Goal: Navigation & Orientation: Find specific page/section

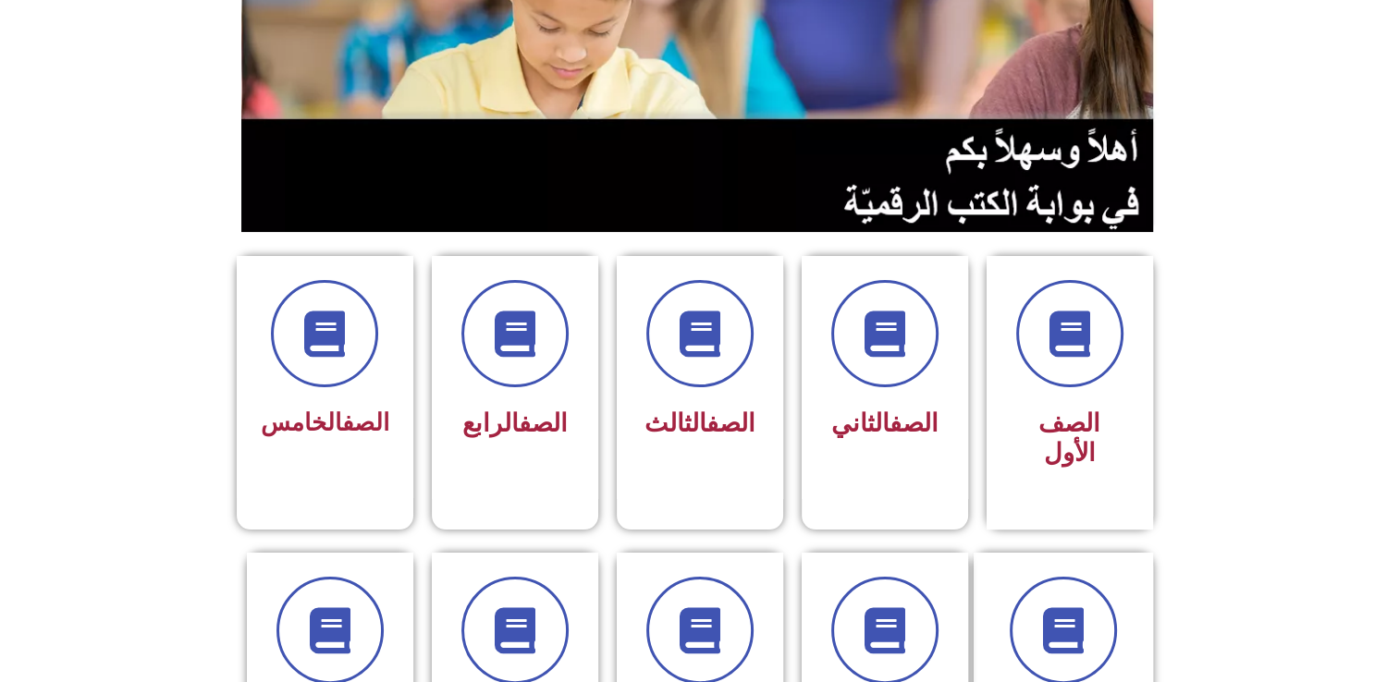
scroll to position [265, 0]
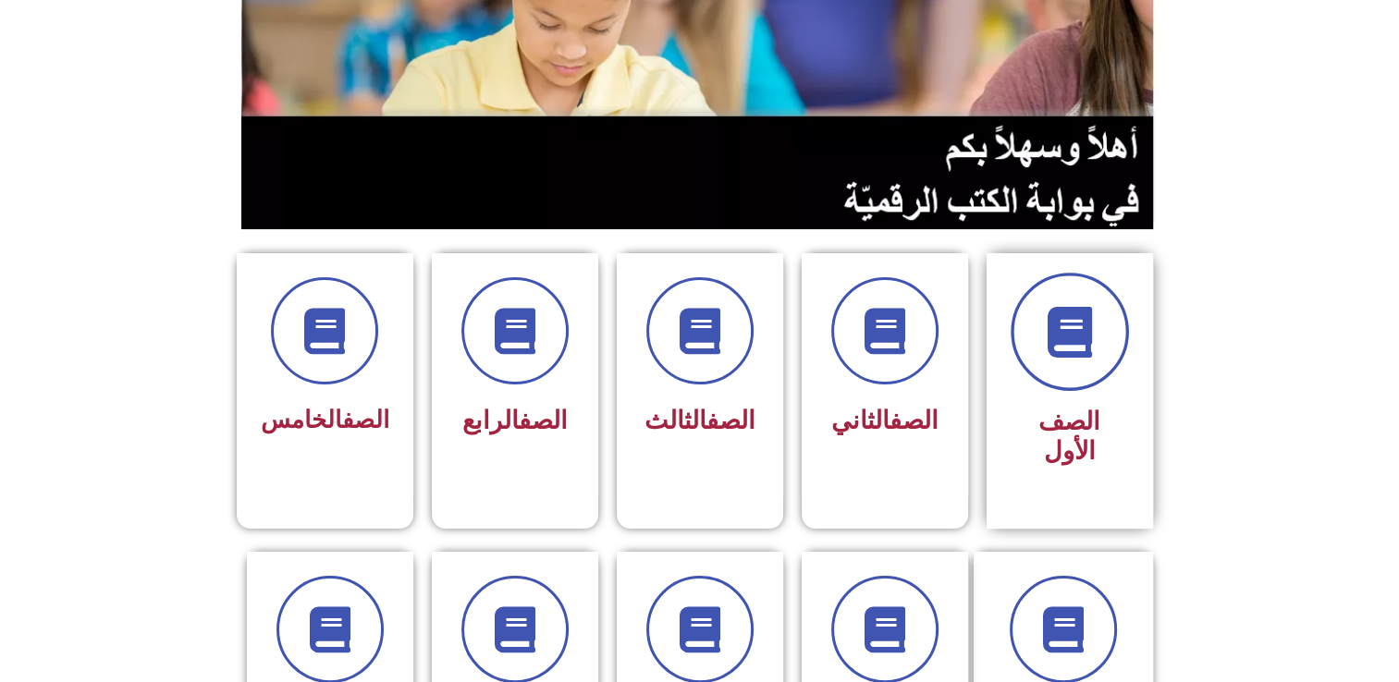
click at [1024, 337] on span at bounding box center [1070, 332] width 118 height 118
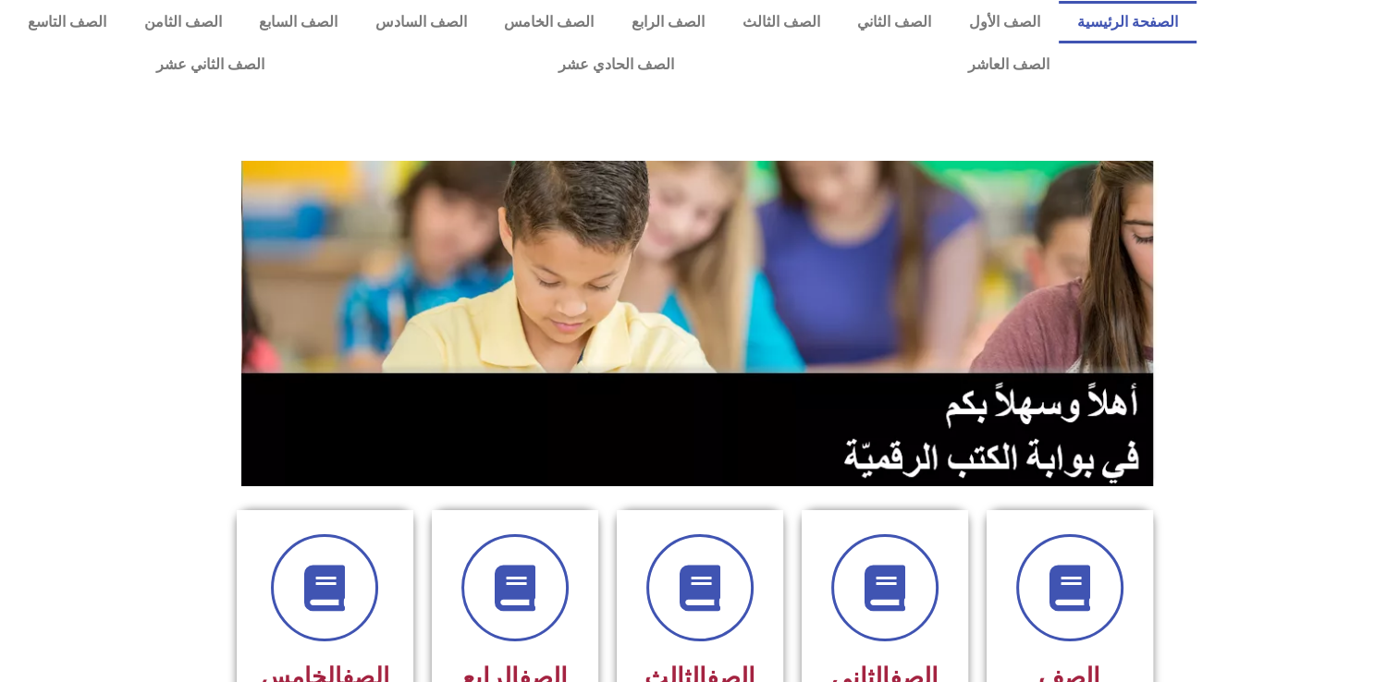
scroll to position [0, 0]
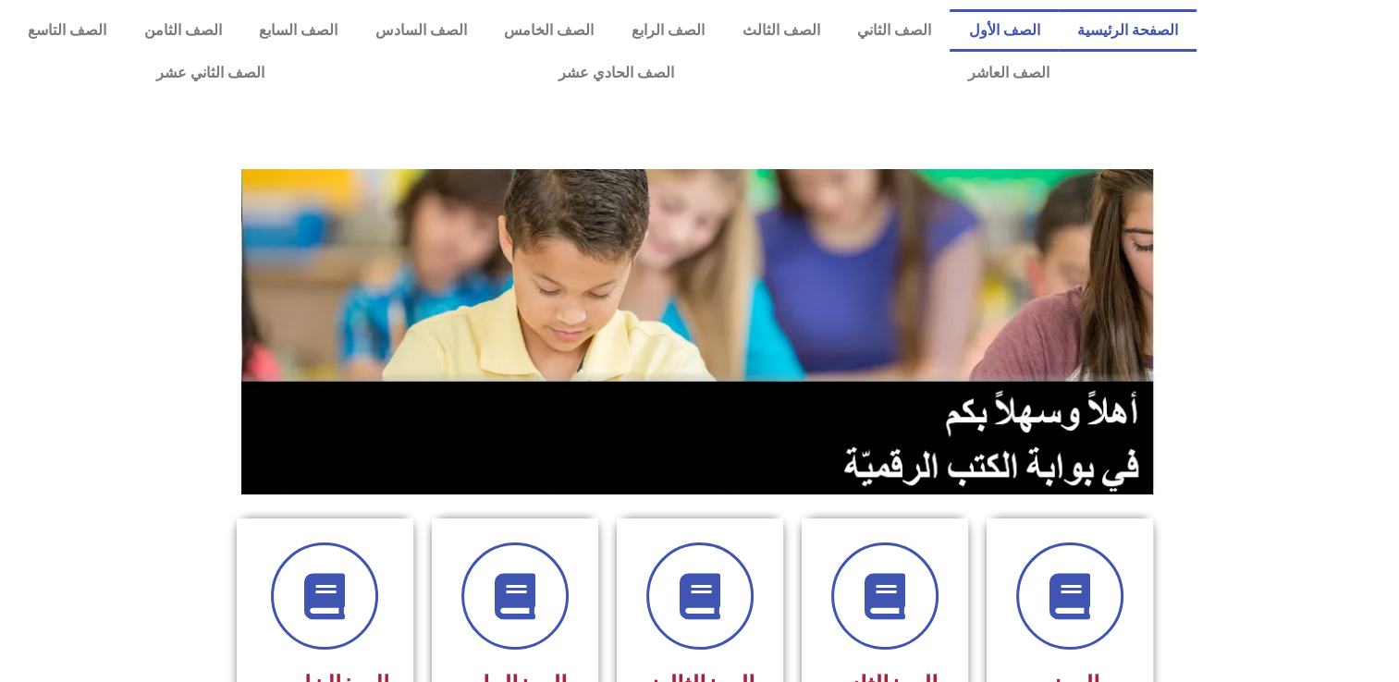
click at [1029, 31] on link "الصف الأول" at bounding box center [1004, 30] width 109 height 43
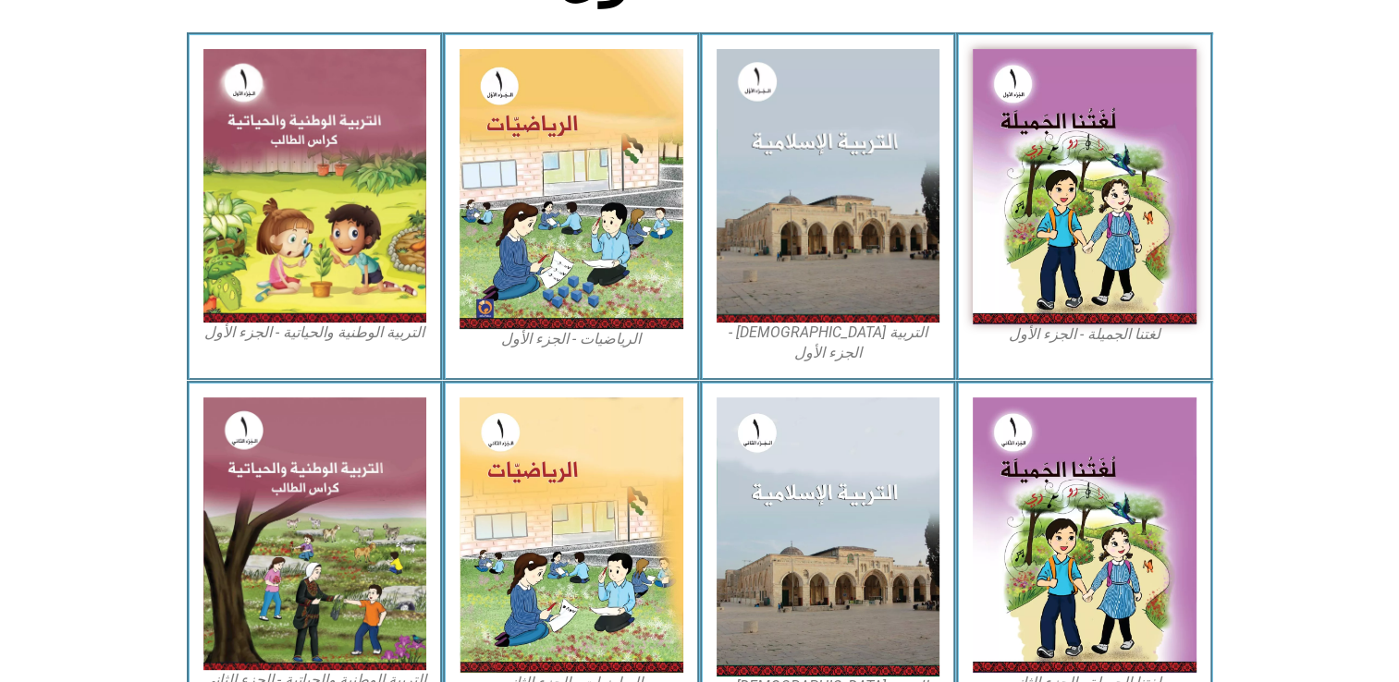
scroll to position [514, 0]
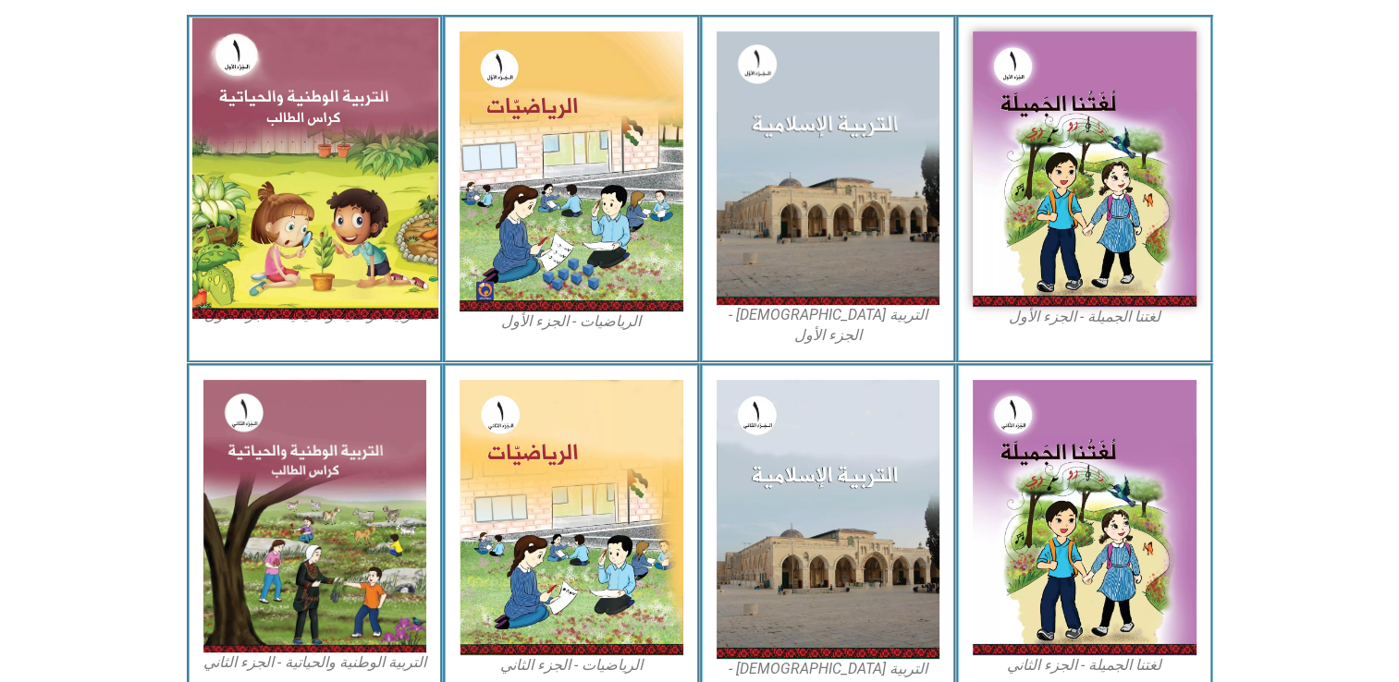
click at [248, 179] on img at bounding box center [314, 168] width 246 height 300
click at [319, 142] on img at bounding box center [314, 168] width 246 height 300
click at [337, 169] on img at bounding box center [314, 168] width 246 height 300
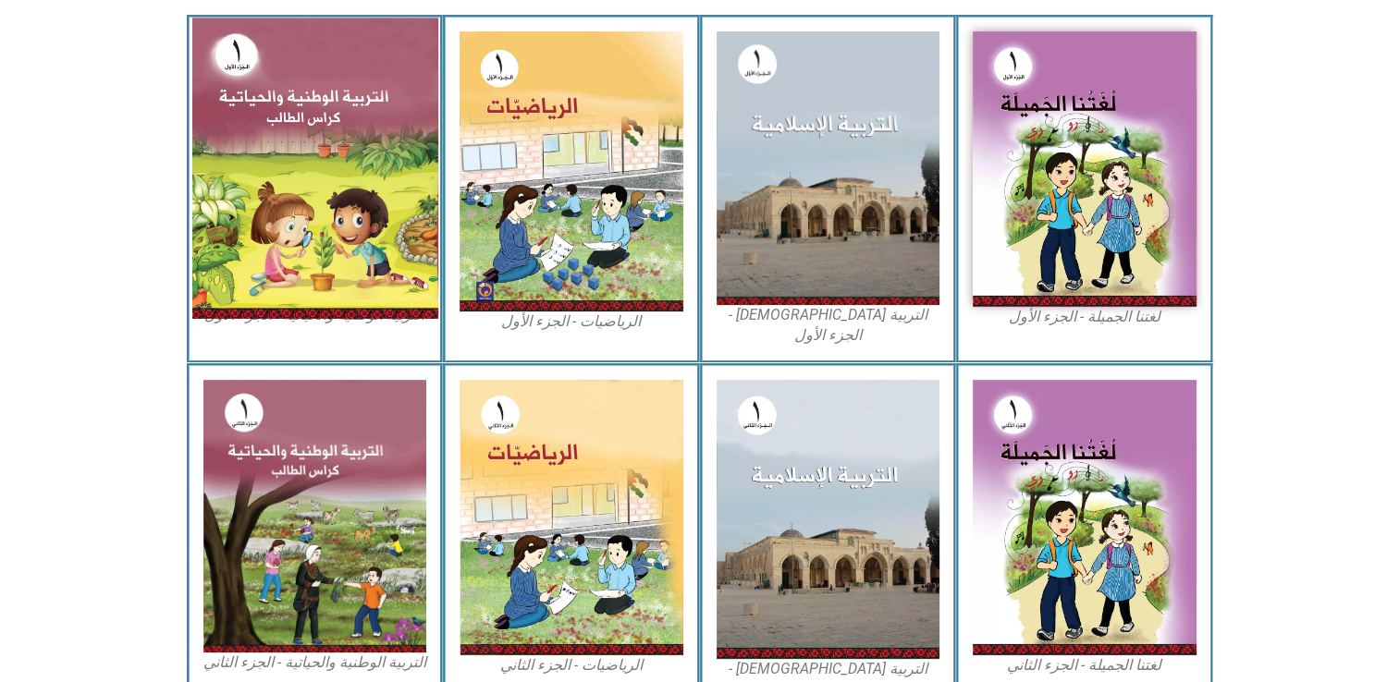
click at [337, 169] on img at bounding box center [314, 168] width 246 height 300
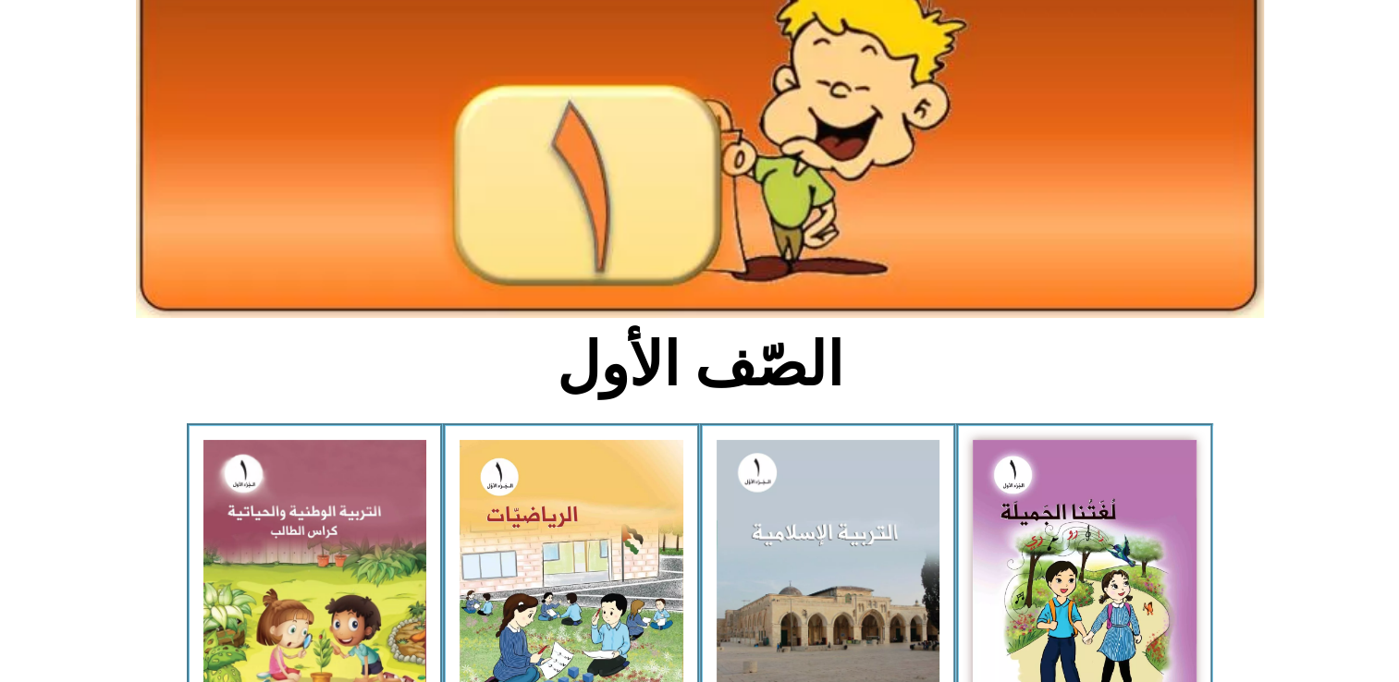
scroll to position [0, 0]
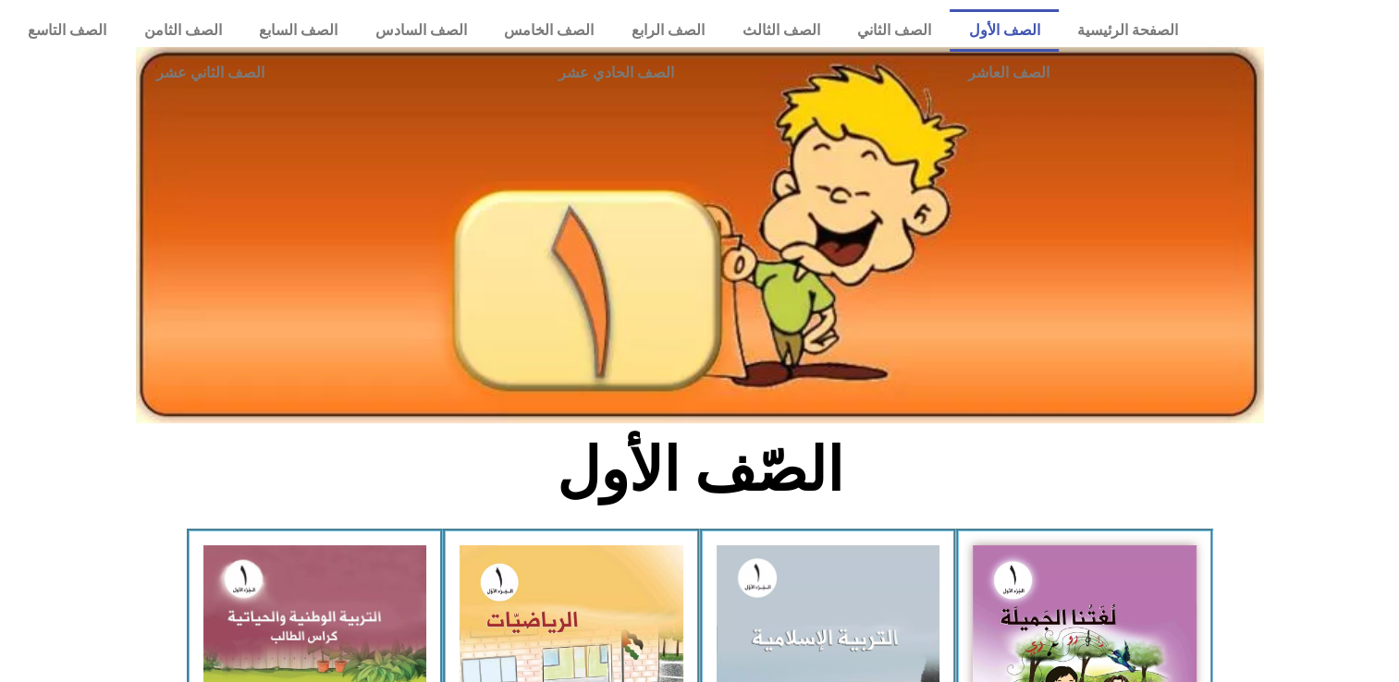
drag, startPoint x: 1374, startPoint y: 28, endPoint x: 1380, endPoint y: 69, distance: 42.0
click at [1380, 69] on div at bounding box center [1302, 52] width 193 height 104
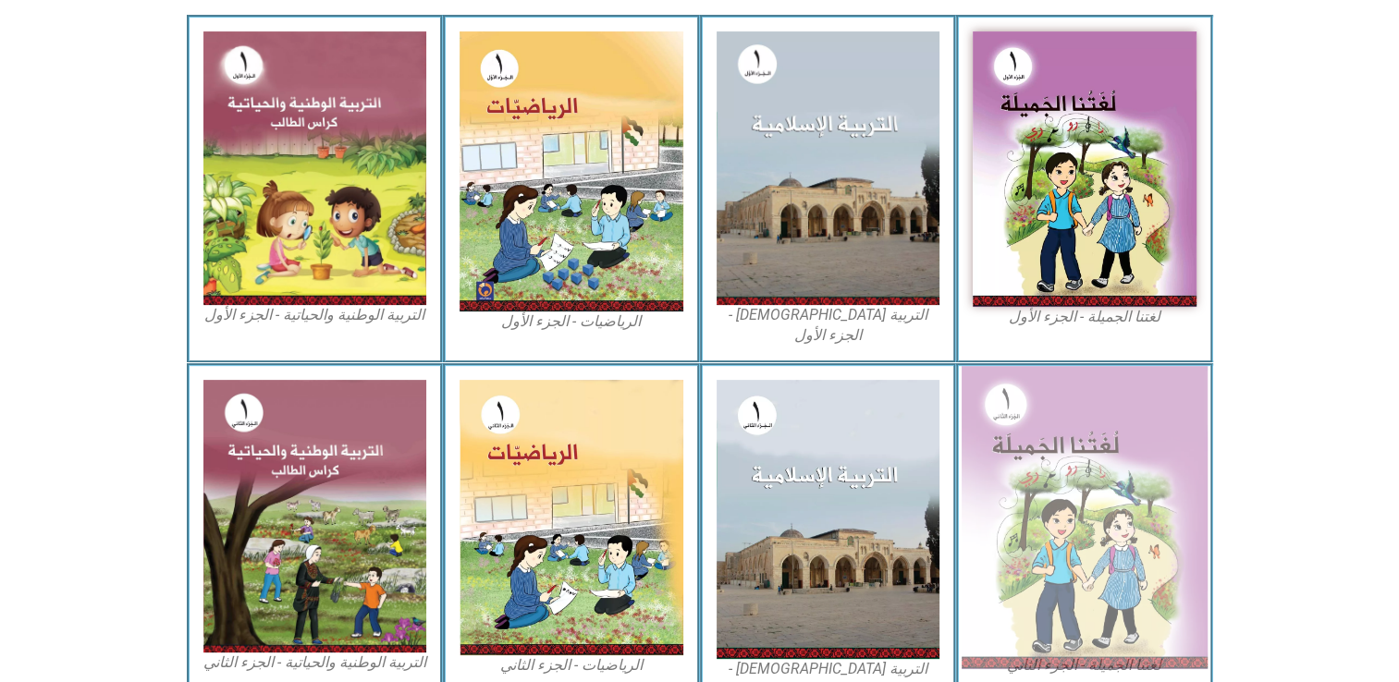
click at [1042, 546] on img at bounding box center [1085, 517] width 246 height 303
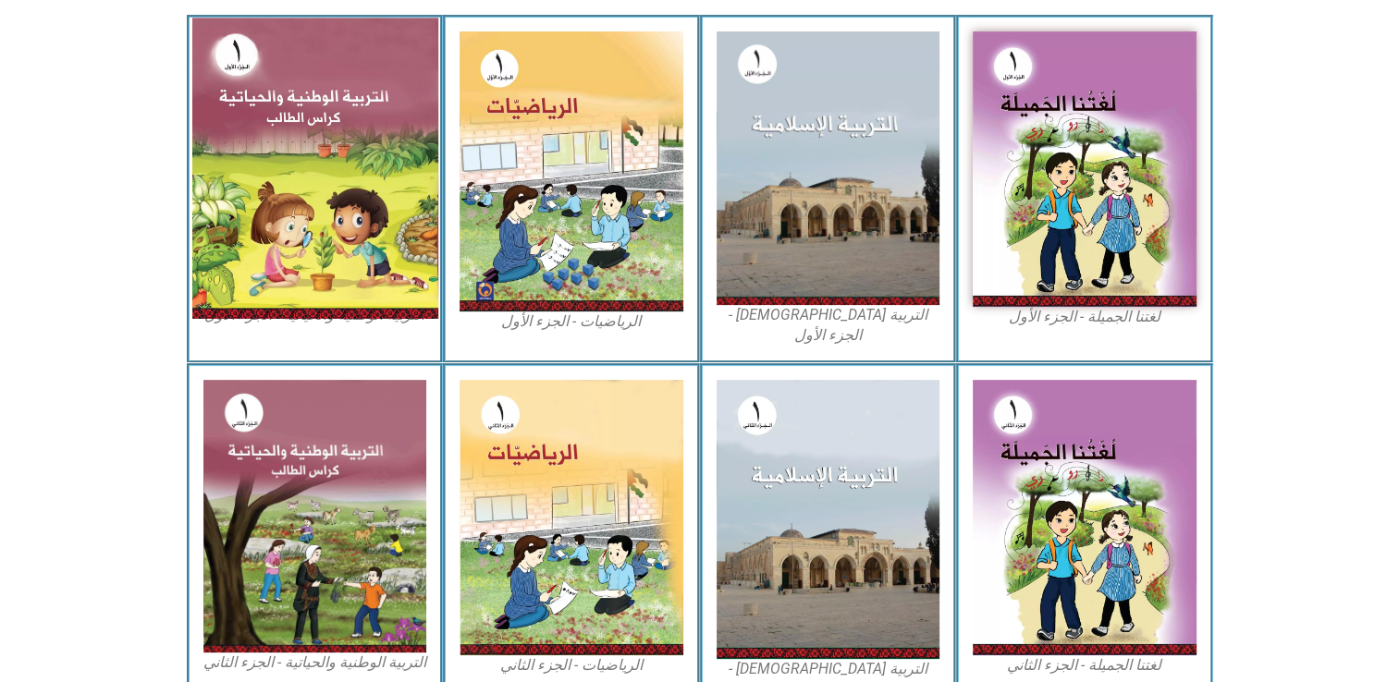
click at [402, 179] on img at bounding box center [314, 168] width 246 height 300
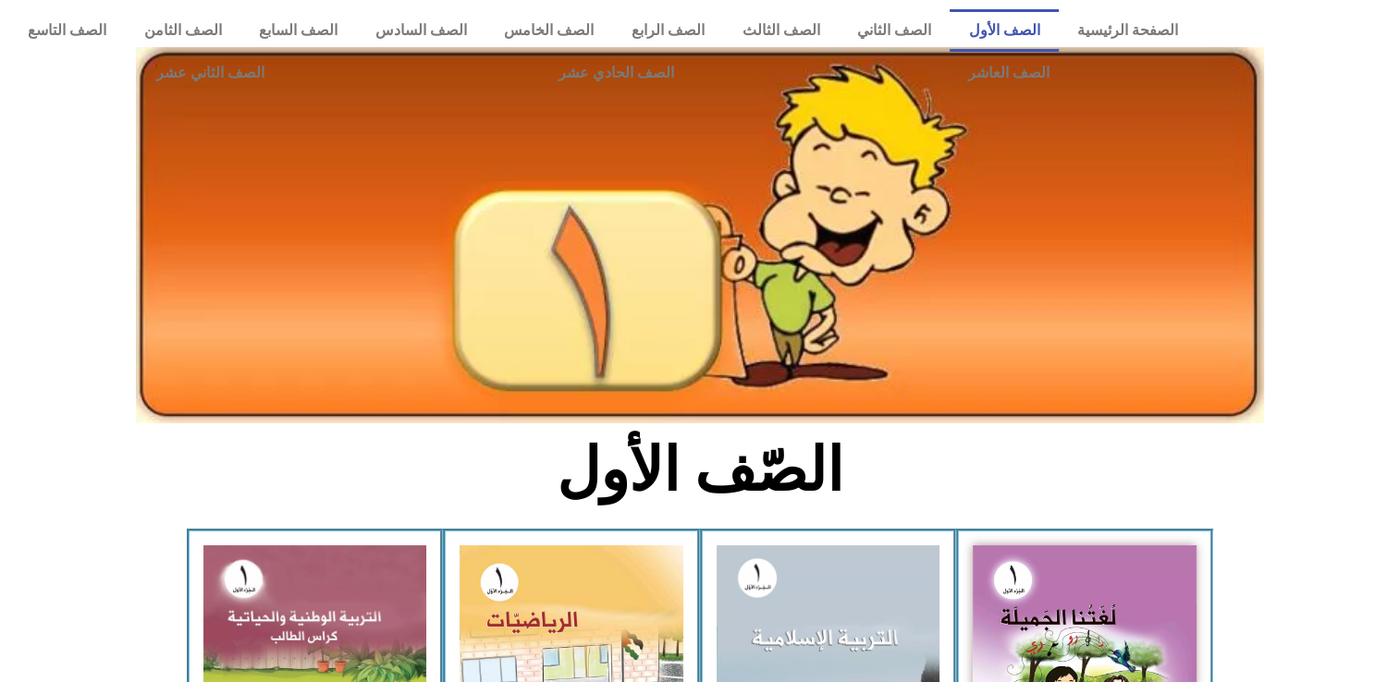
click at [911, 174] on img at bounding box center [700, 235] width 1128 height 376
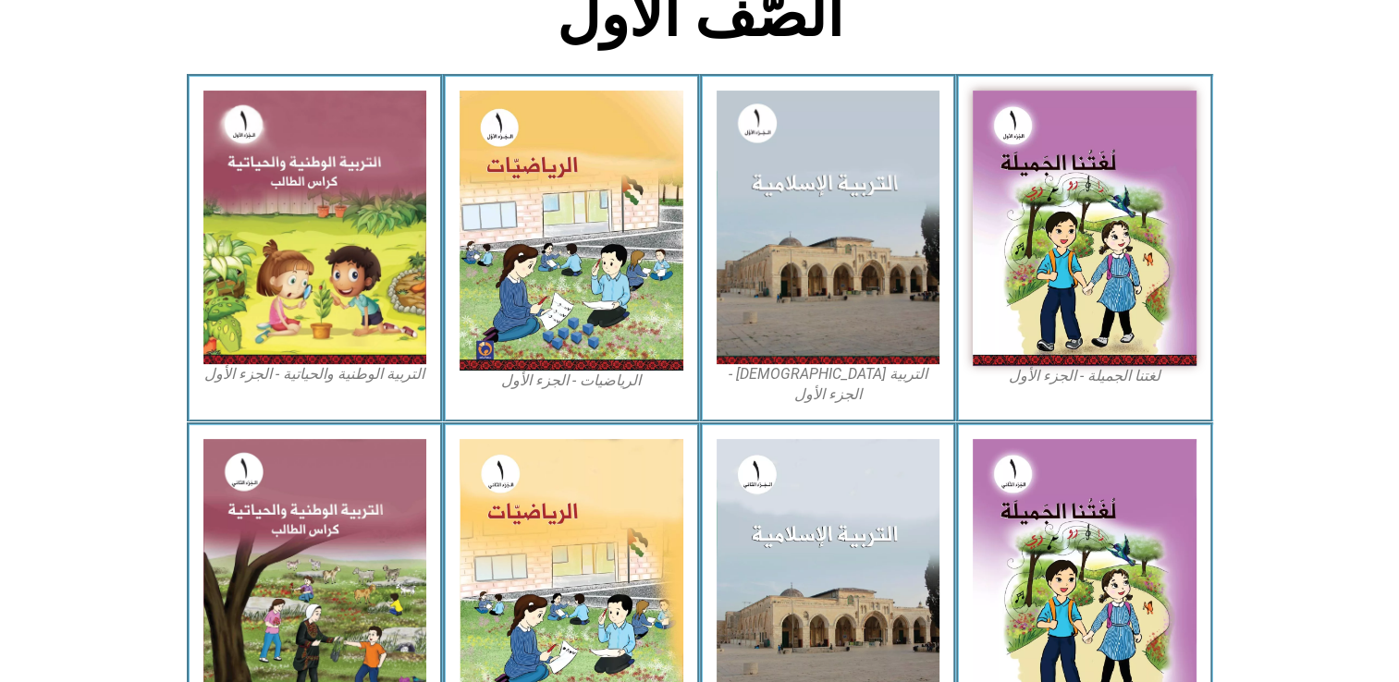
scroll to position [514, 0]
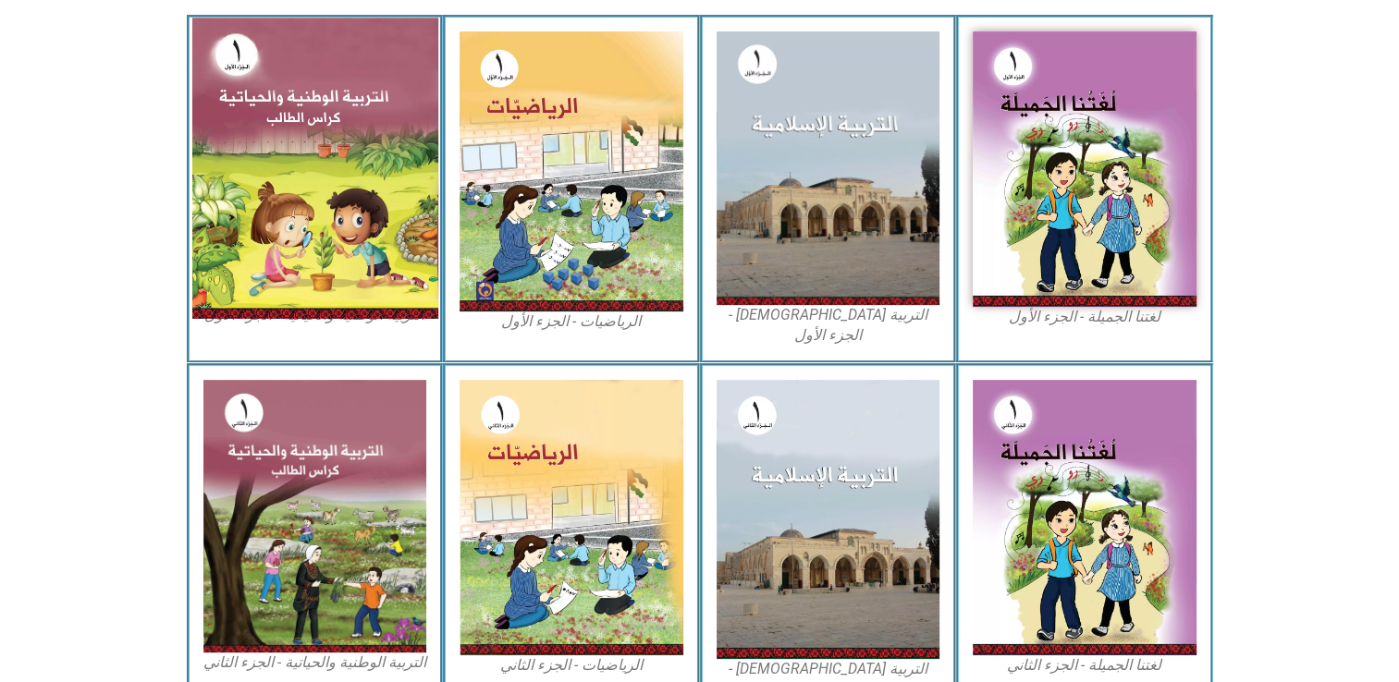
click at [310, 133] on img at bounding box center [314, 168] width 246 height 300
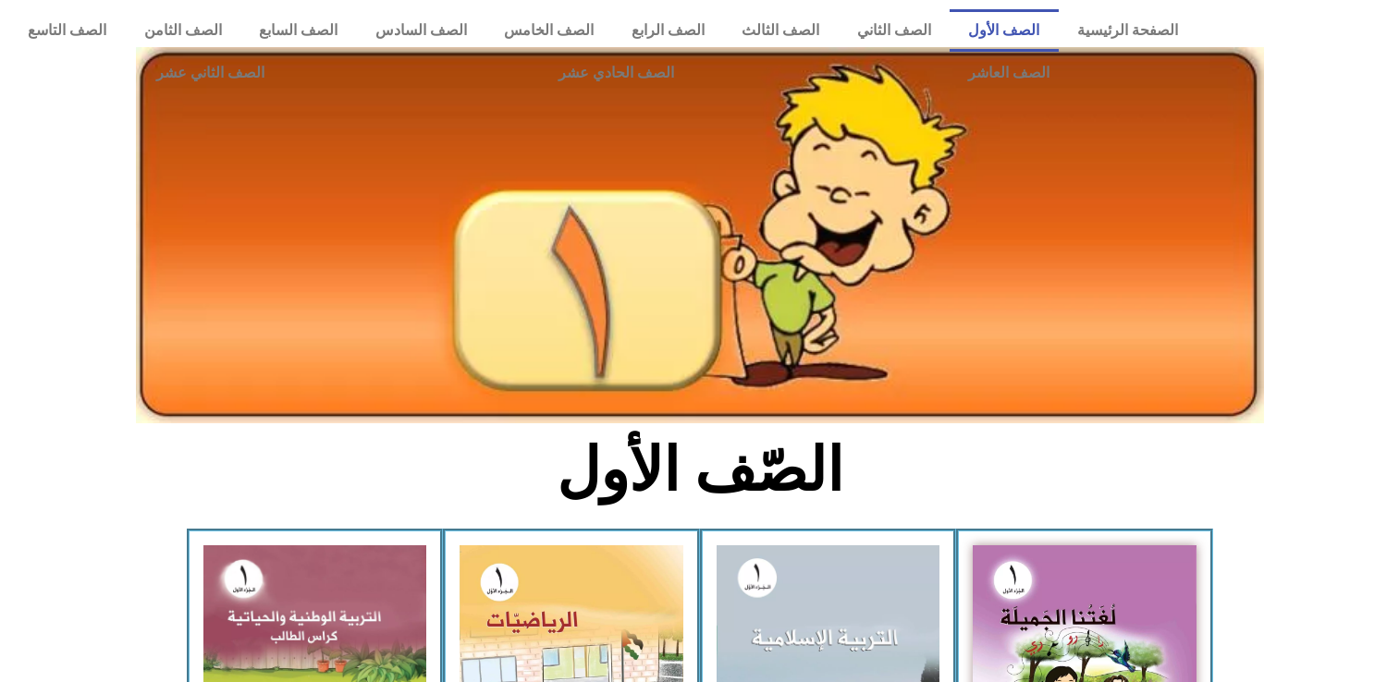
scroll to position [514, 0]
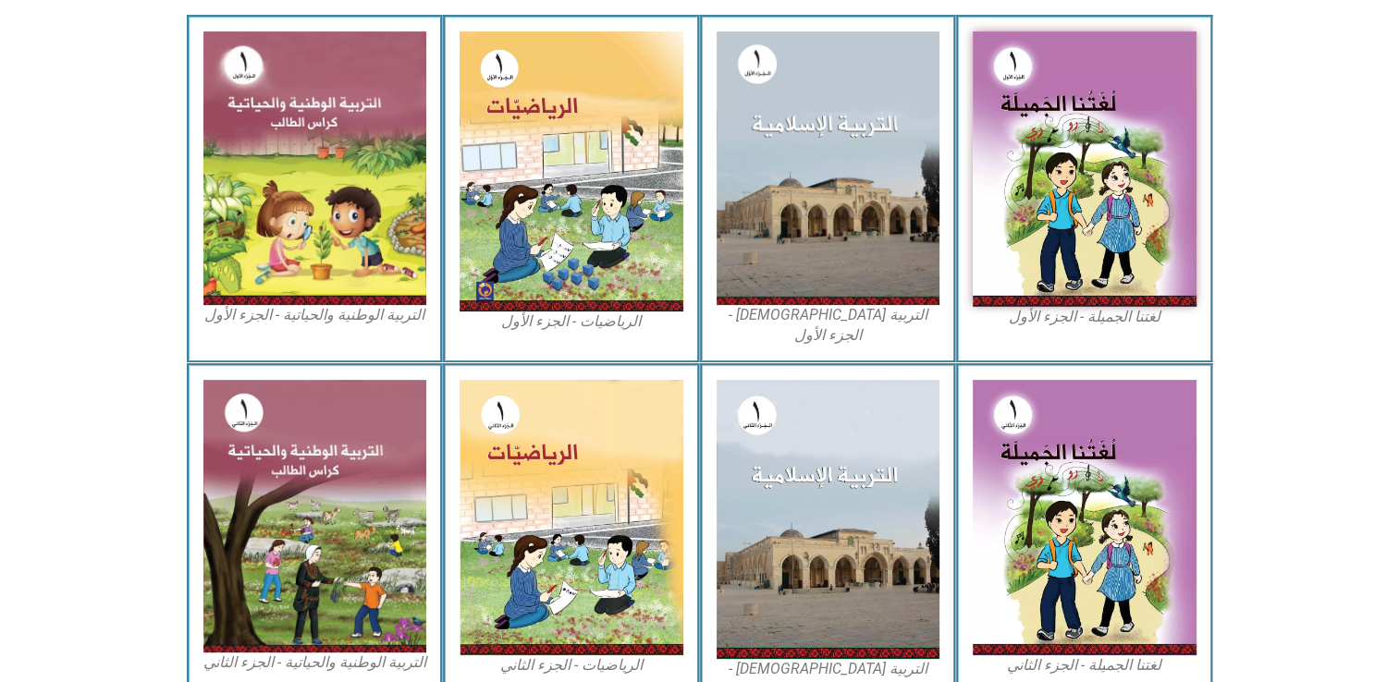
click at [335, 320] on figcaption "التربية الوطنية والحياتية - الجزء الأول​" at bounding box center [315, 315] width 224 height 20
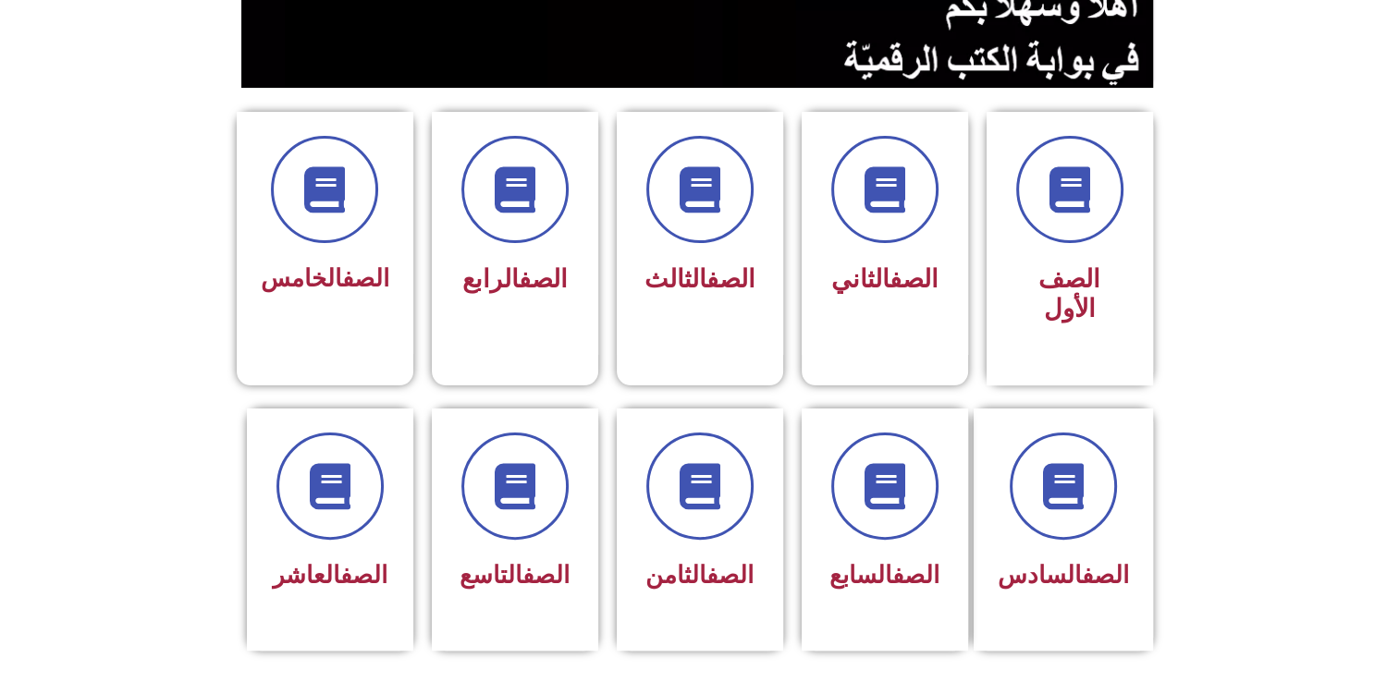
scroll to position [411, 0]
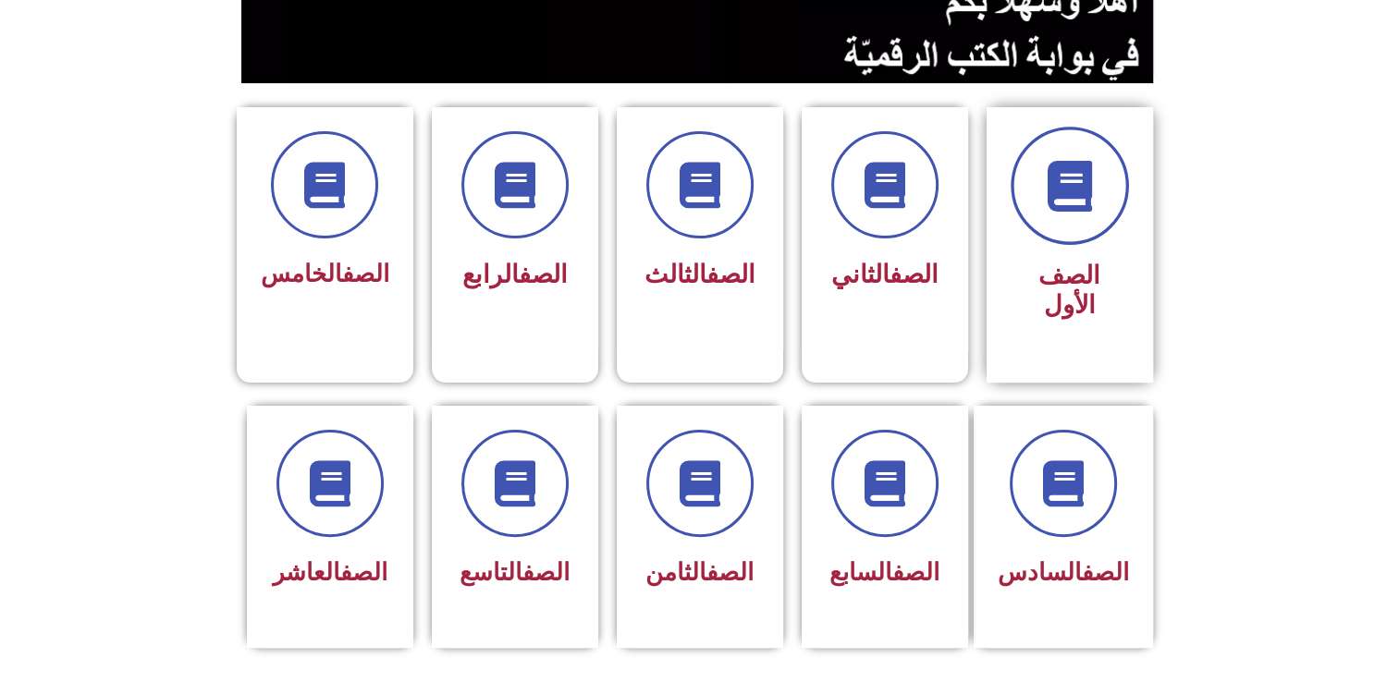
click at [1101, 213] on span at bounding box center [1070, 186] width 118 height 118
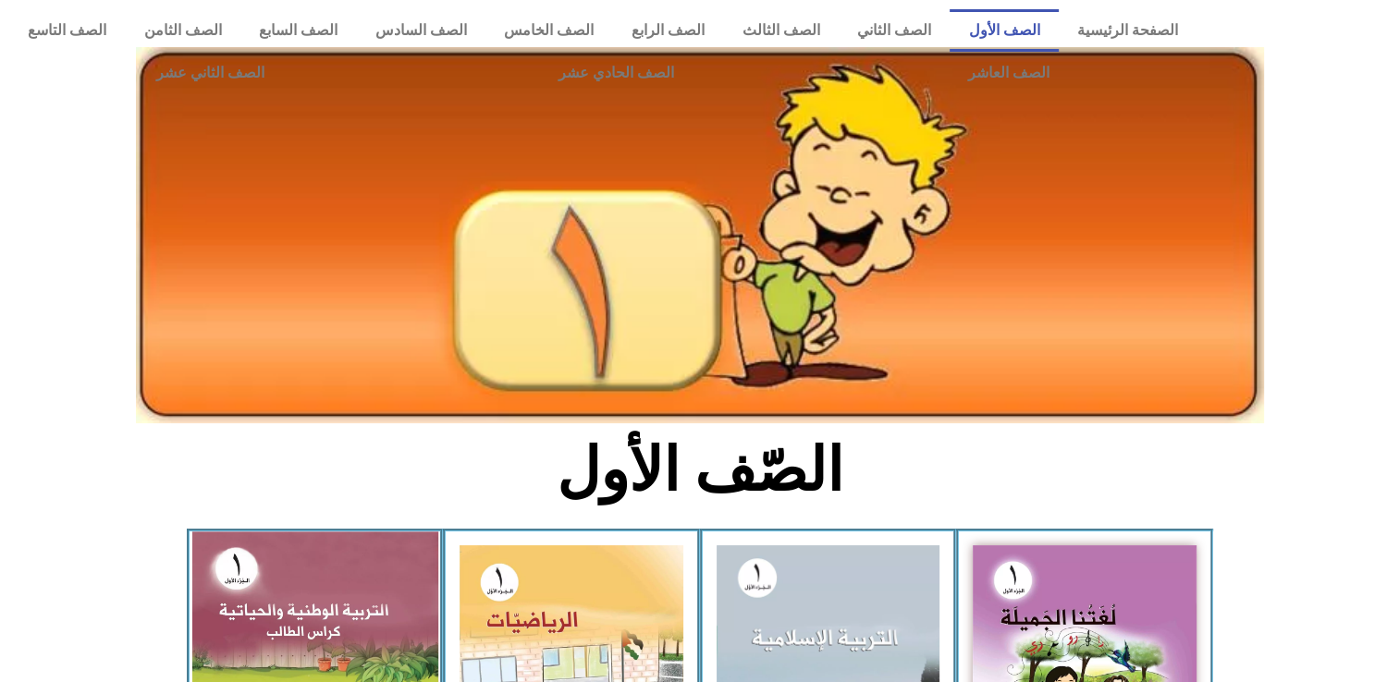
click at [374, 573] on img at bounding box center [314, 682] width 246 height 300
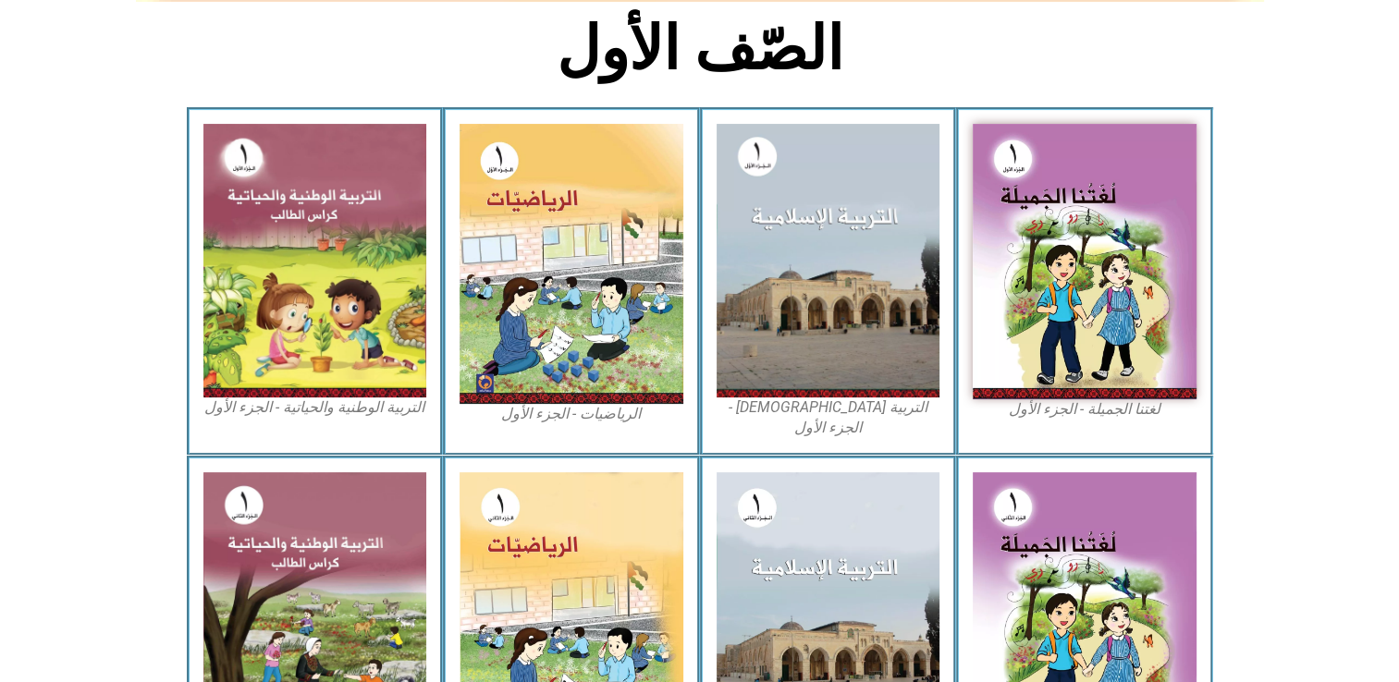
scroll to position [514, 0]
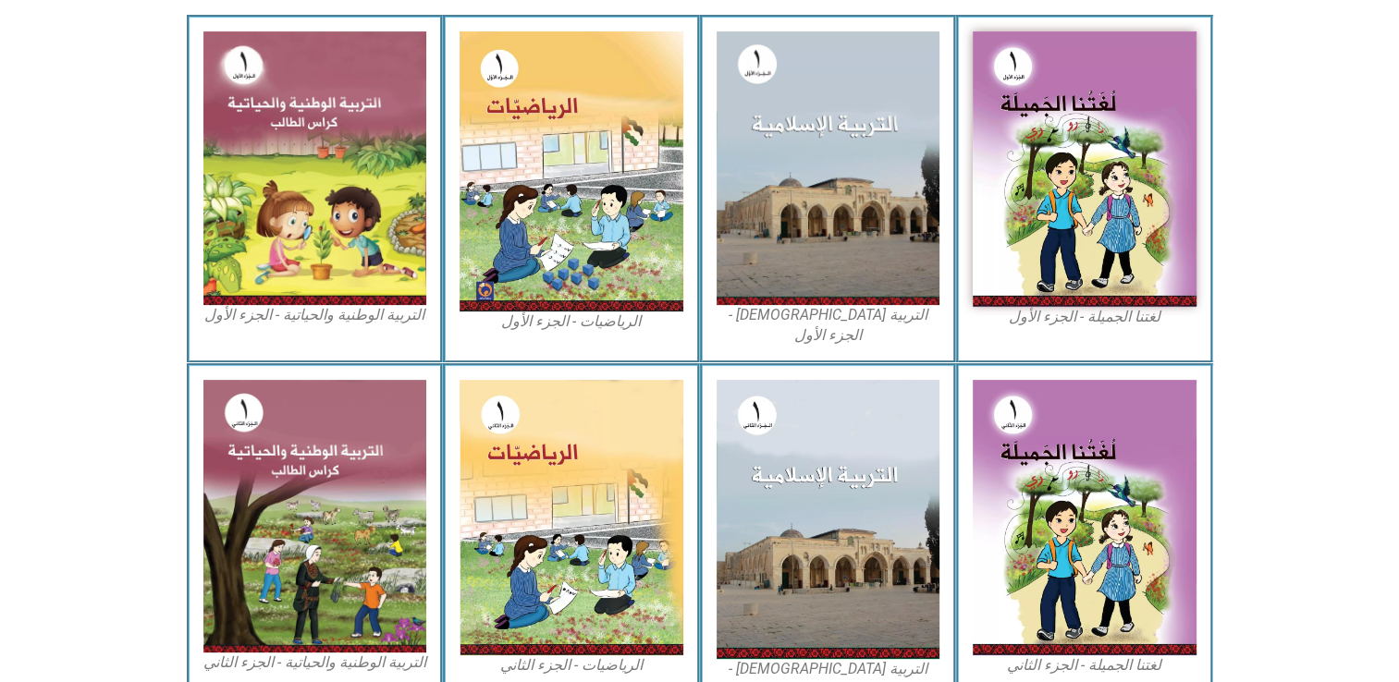
click at [357, 317] on figcaption "التربية الوطنية والحياتية - الجزء الأول​" at bounding box center [315, 315] width 224 height 20
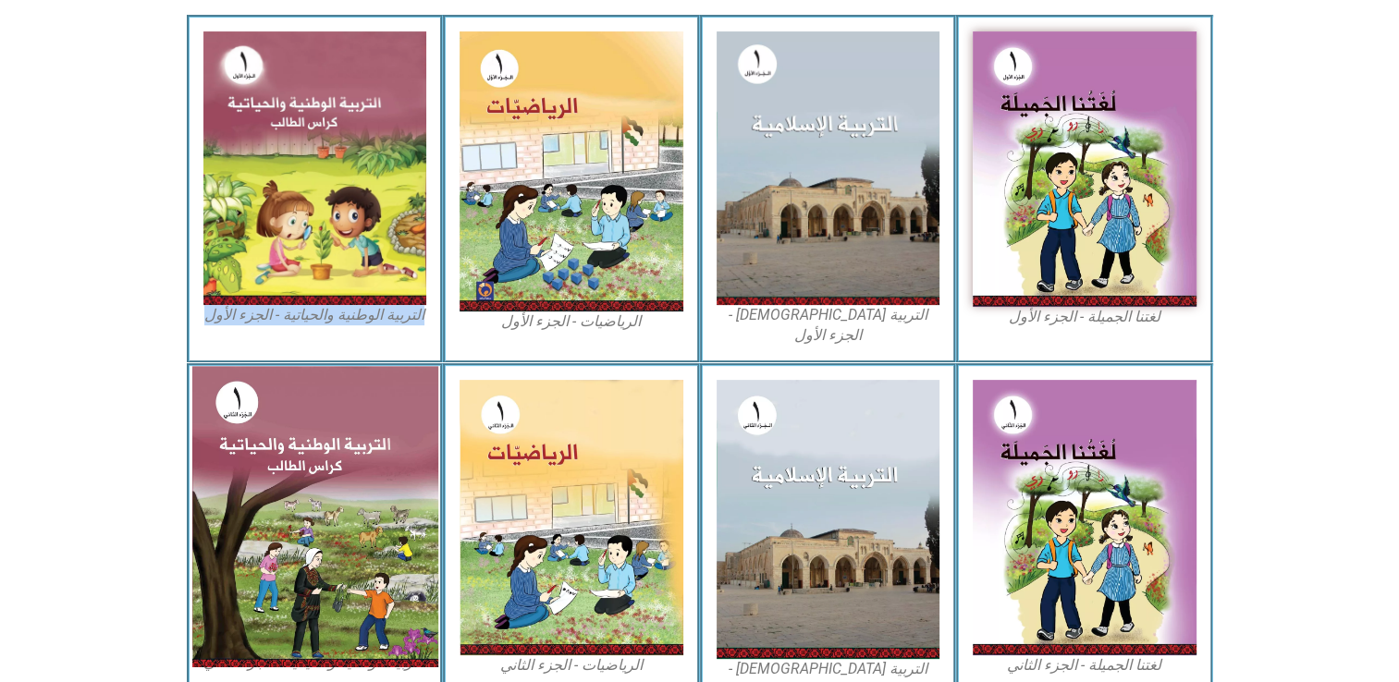
drag, startPoint x: 357, startPoint y: 317, endPoint x: 230, endPoint y: 383, distance: 142.7
click at [230, 383] on img at bounding box center [314, 516] width 246 height 300
click at [269, 411] on img at bounding box center [314, 516] width 246 height 300
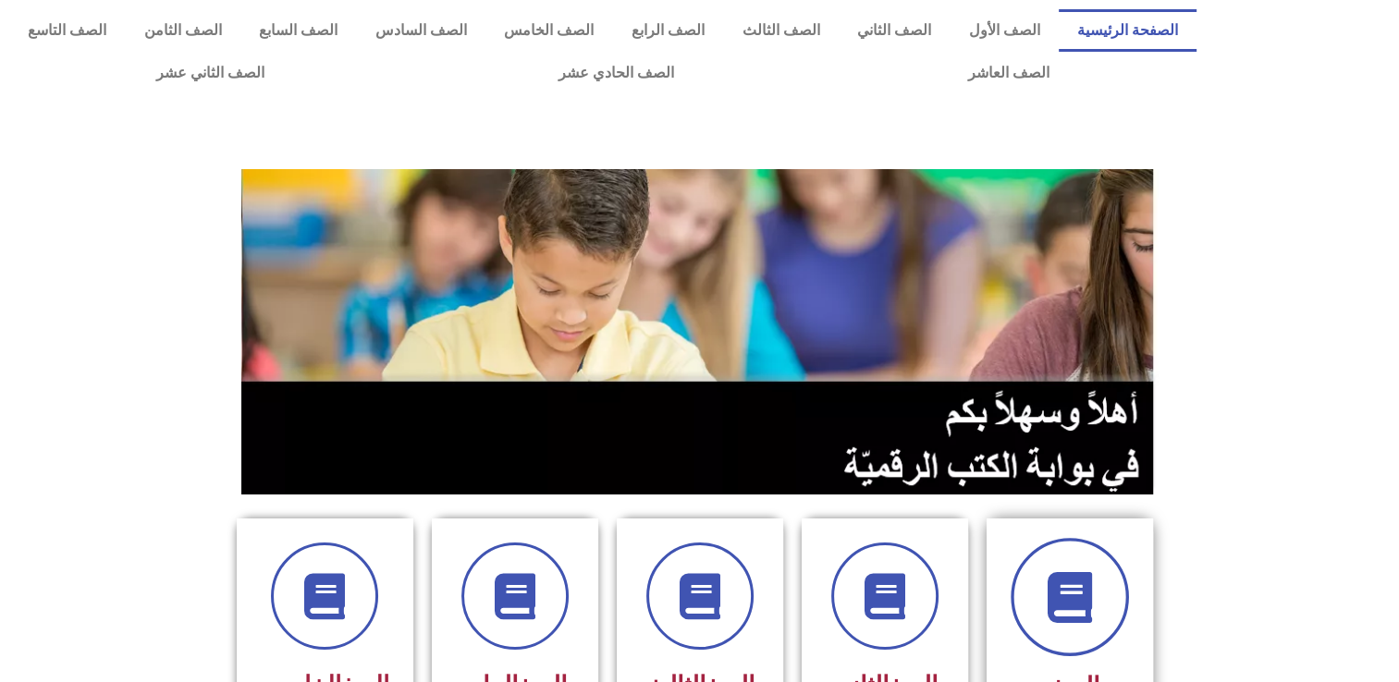
click at [1061, 575] on icon at bounding box center [1069, 597] width 51 height 51
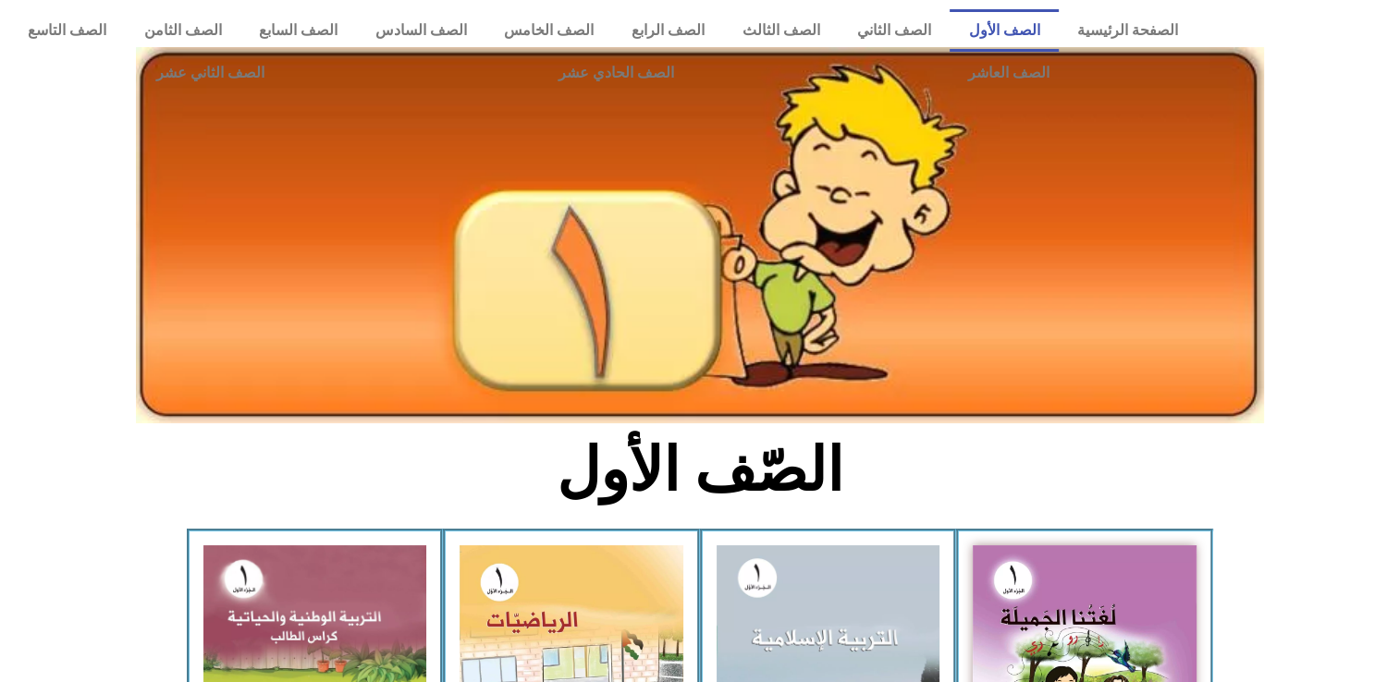
click at [749, 217] on img at bounding box center [700, 235] width 1128 height 376
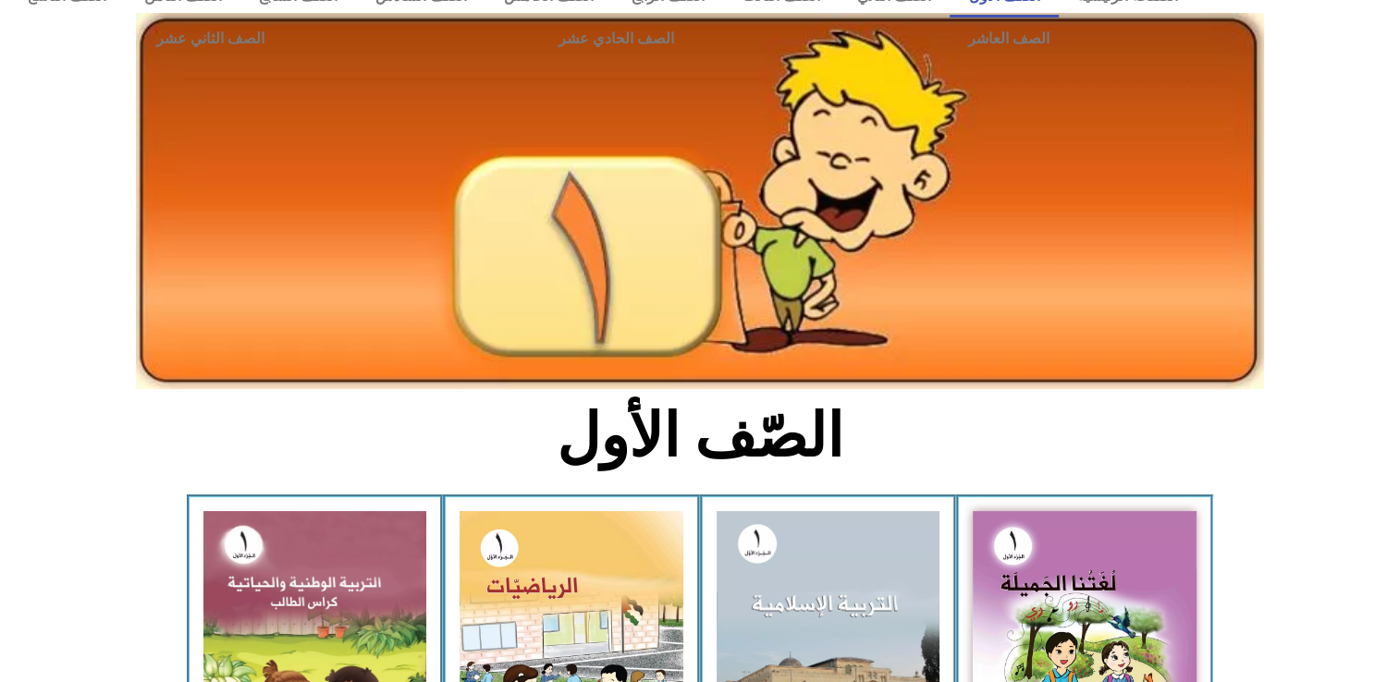
scroll to position [464, 0]
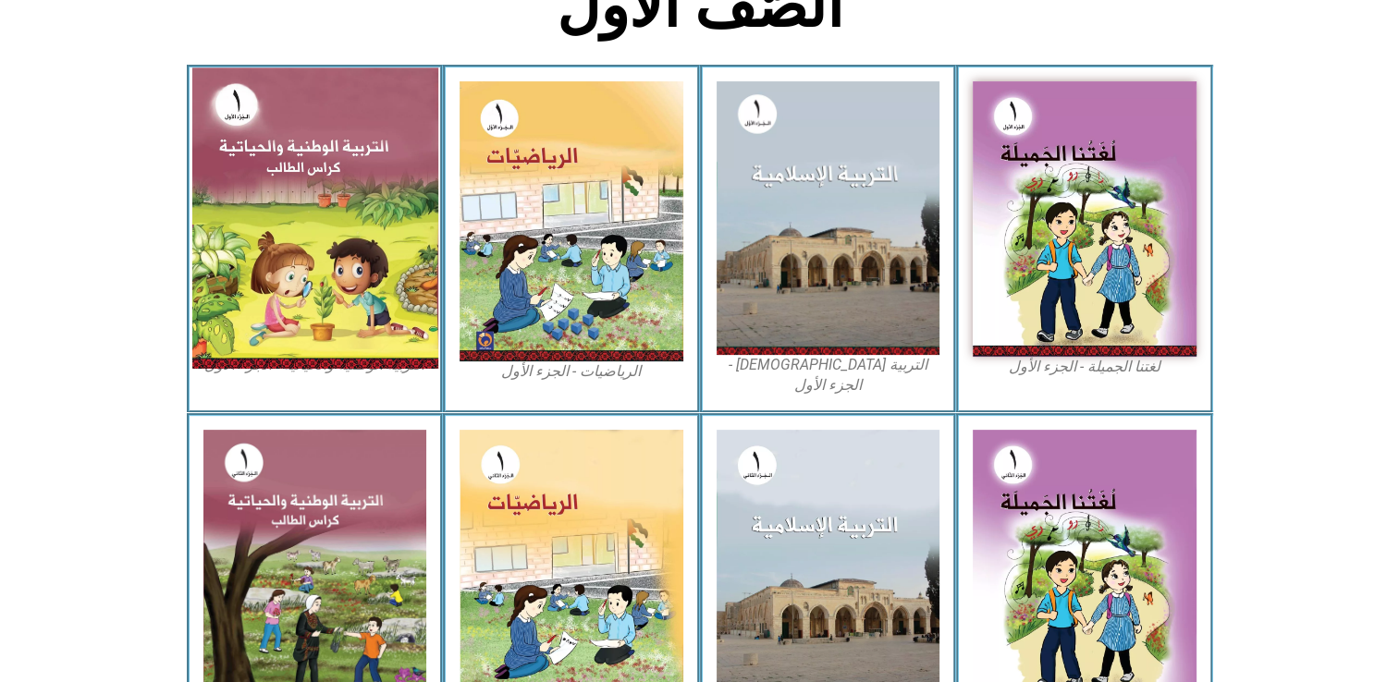
click at [210, 254] on img at bounding box center [314, 217] width 246 height 300
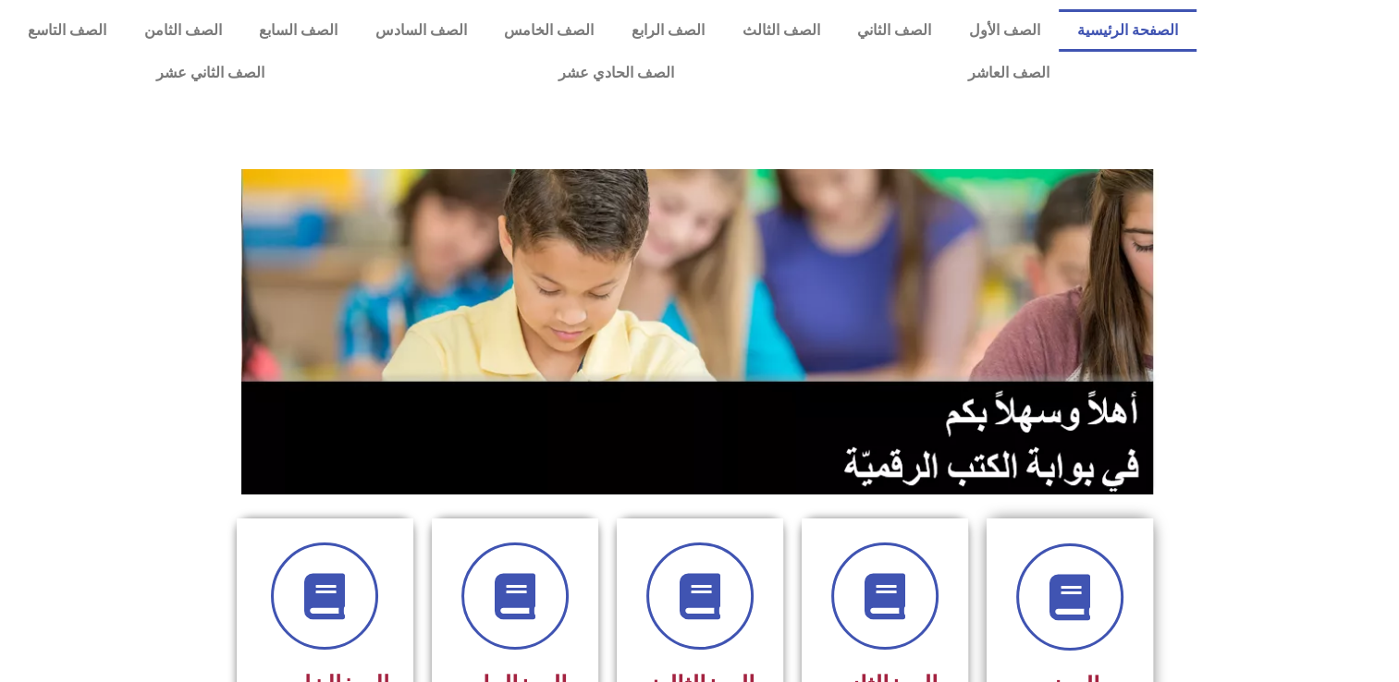
click at [1125, 646] on div at bounding box center [1070, 597] width 117 height 107
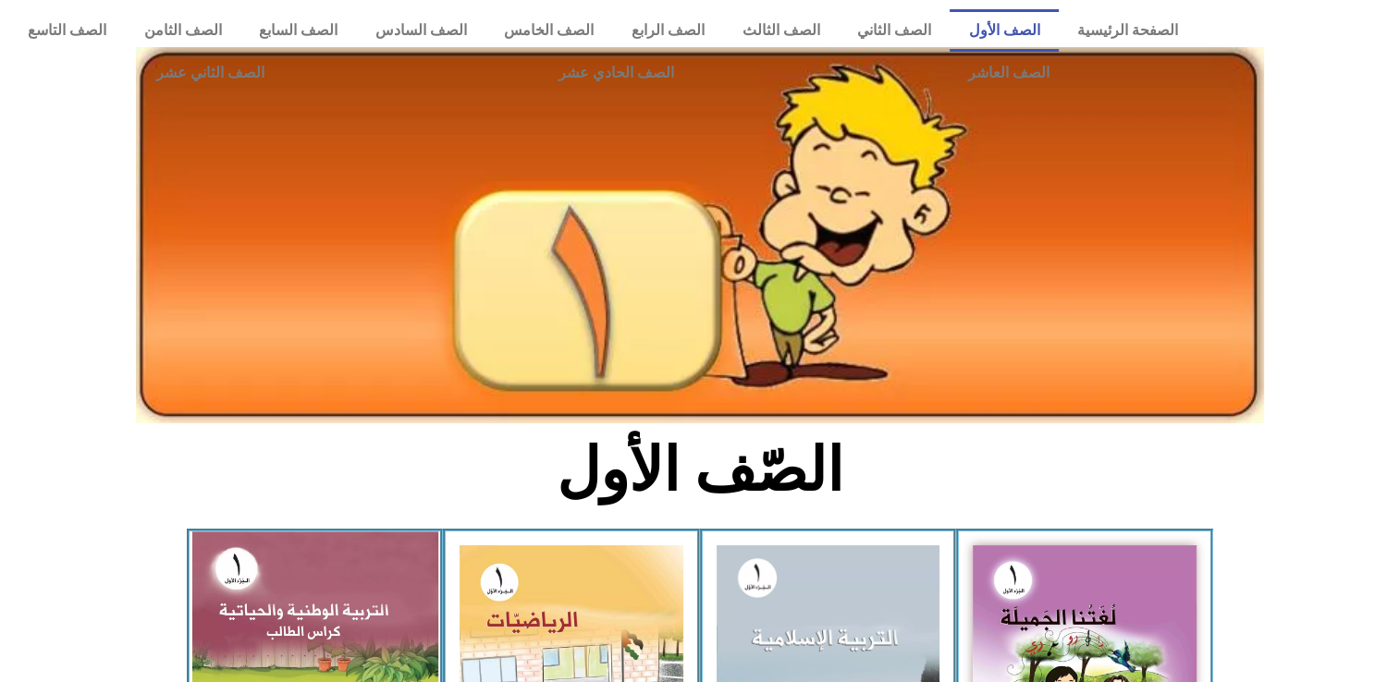
click at [309, 586] on img at bounding box center [314, 682] width 246 height 300
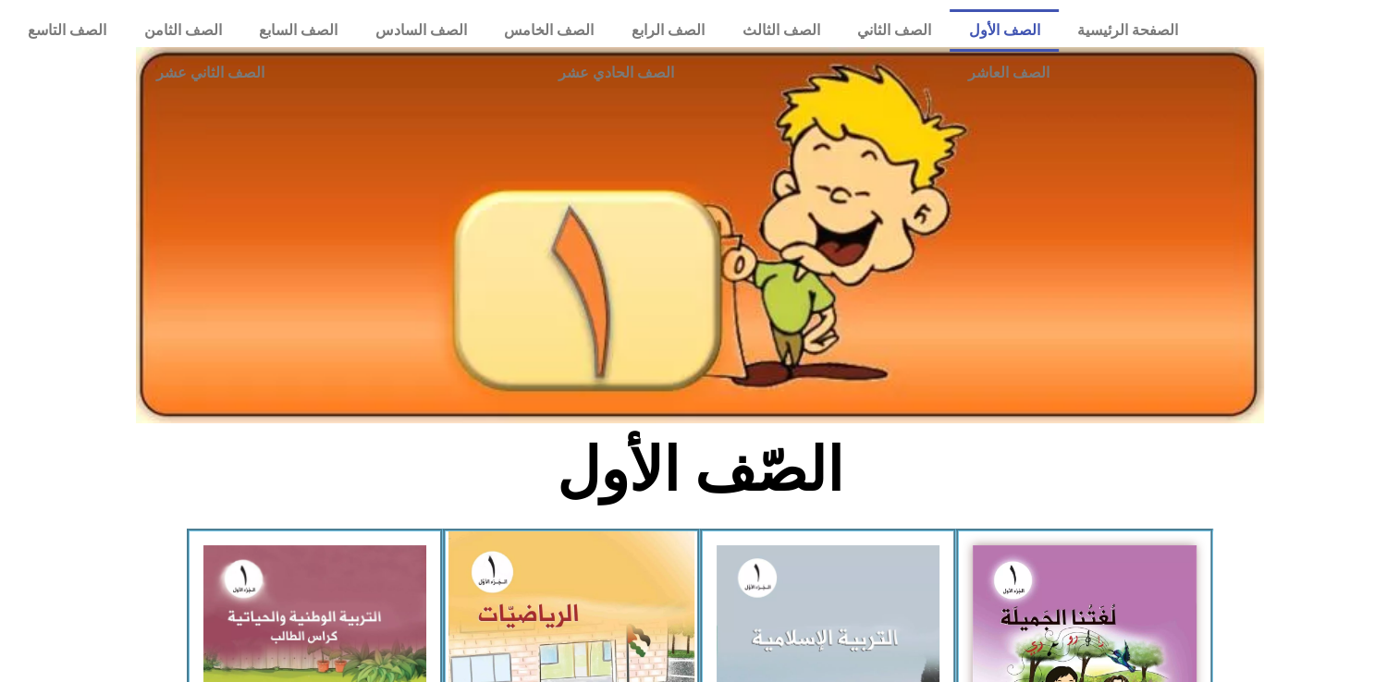
click at [540, 590] on img at bounding box center [571, 686] width 246 height 308
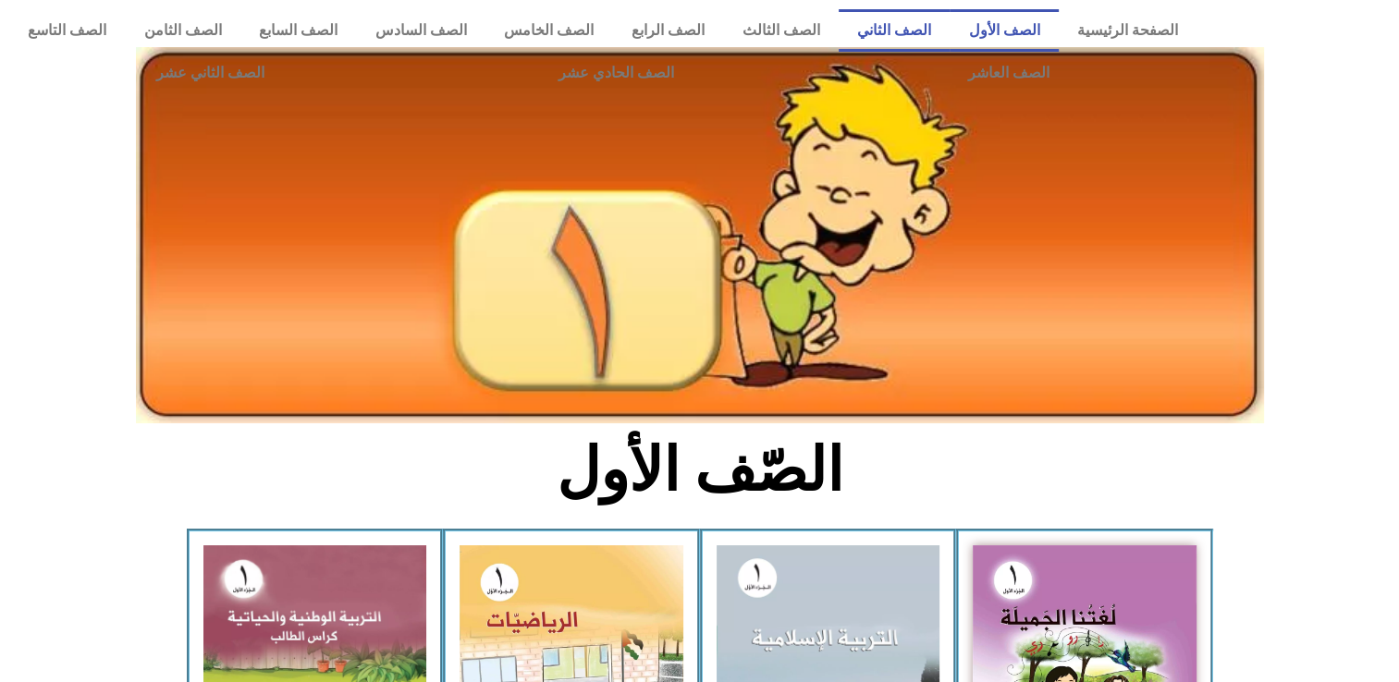
drag, startPoint x: 540, startPoint y: 590, endPoint x: 932, endPoint y: 26, distance: 686.9
click at [932, 26] on link "الصف الثاني" at bounding box center [895, 30] width 112 height 43
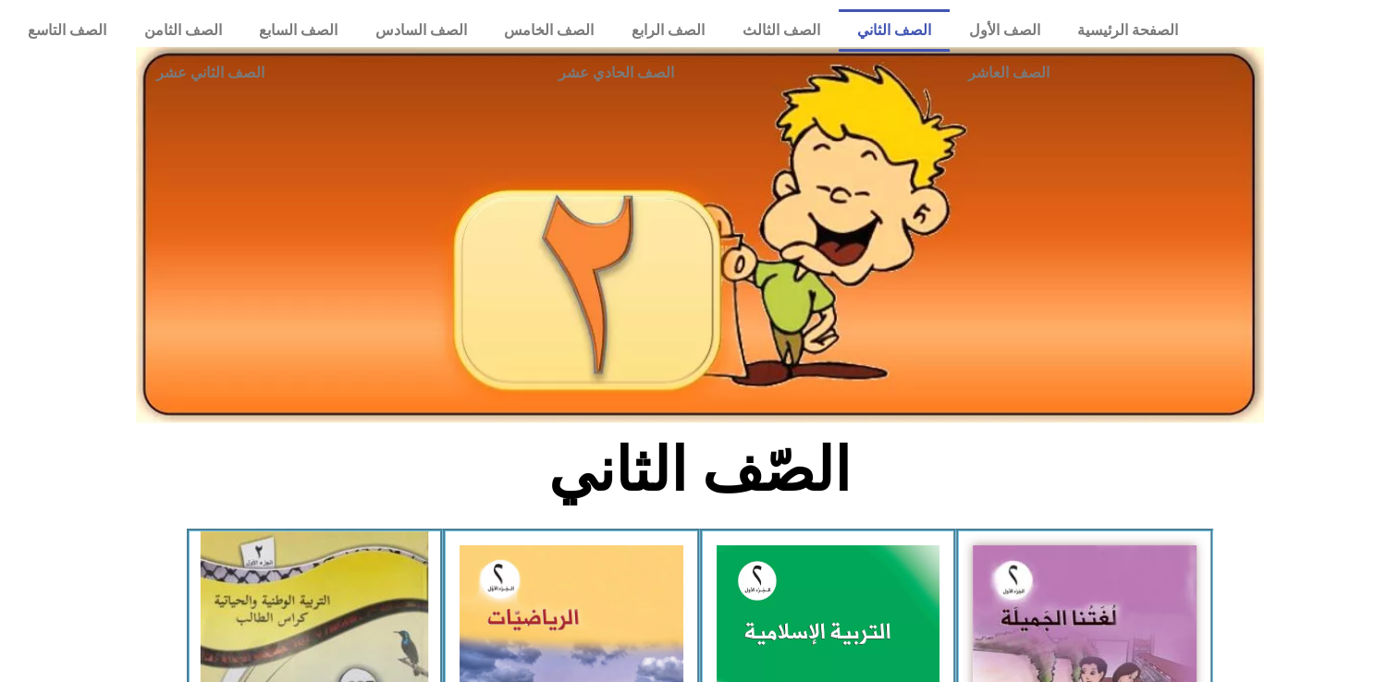
click at [300, 612] on img at bounding box center [314, 684] width 227 height 305
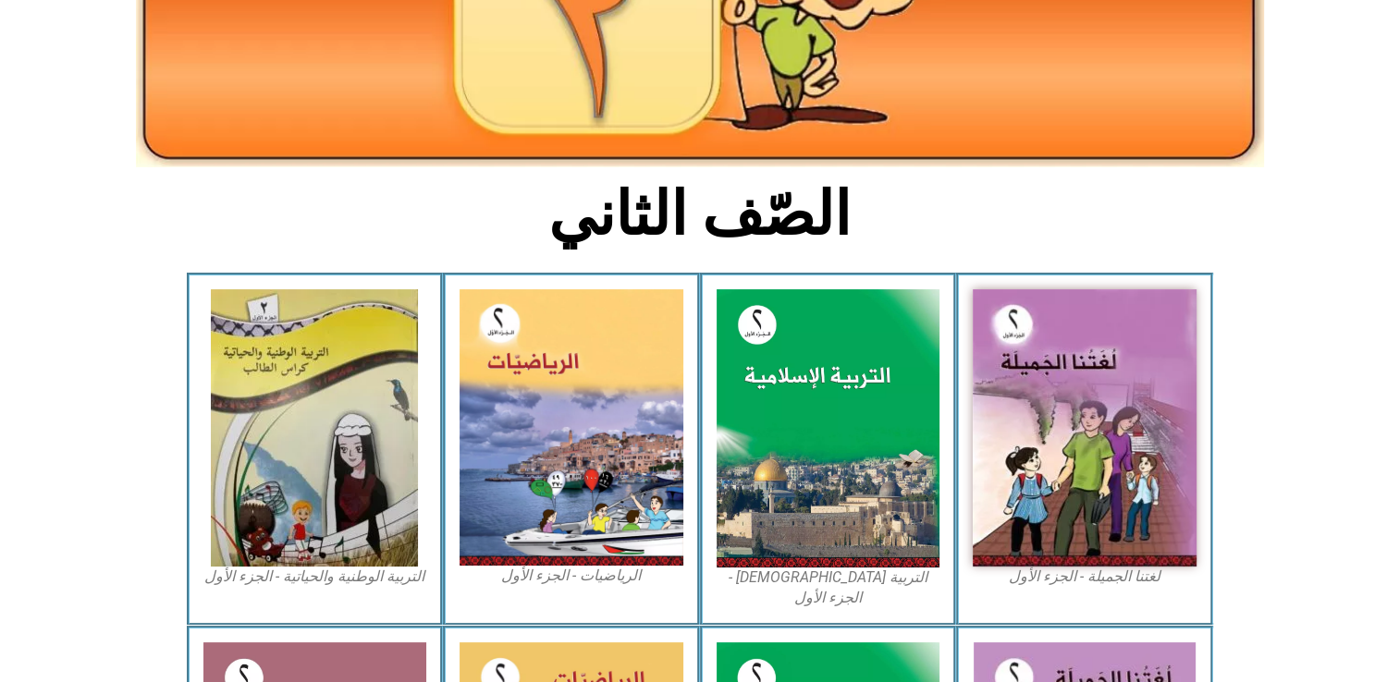
scroll to position [277, 0]
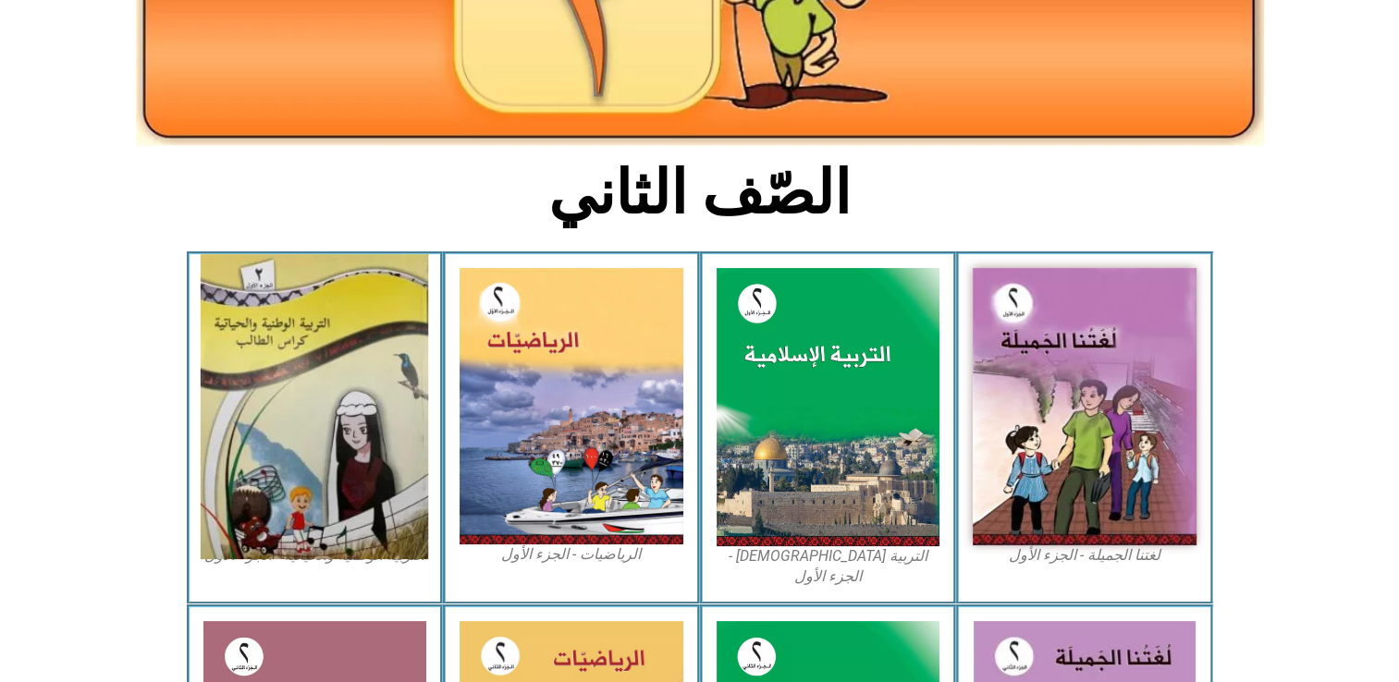
click at [343, 357] on img at bounding box center [314, 406] width 227 height 305
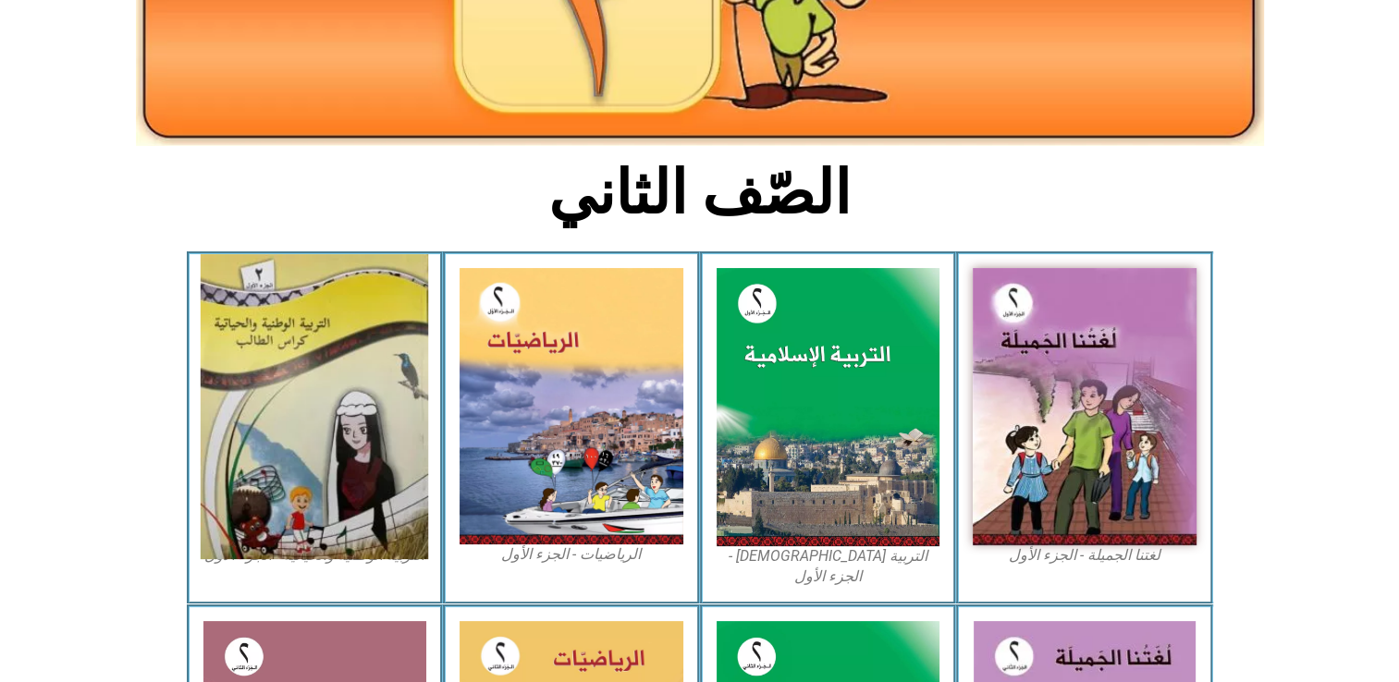
click at [343, 357] on img at bounding box center [314, 406] width 227 height 305
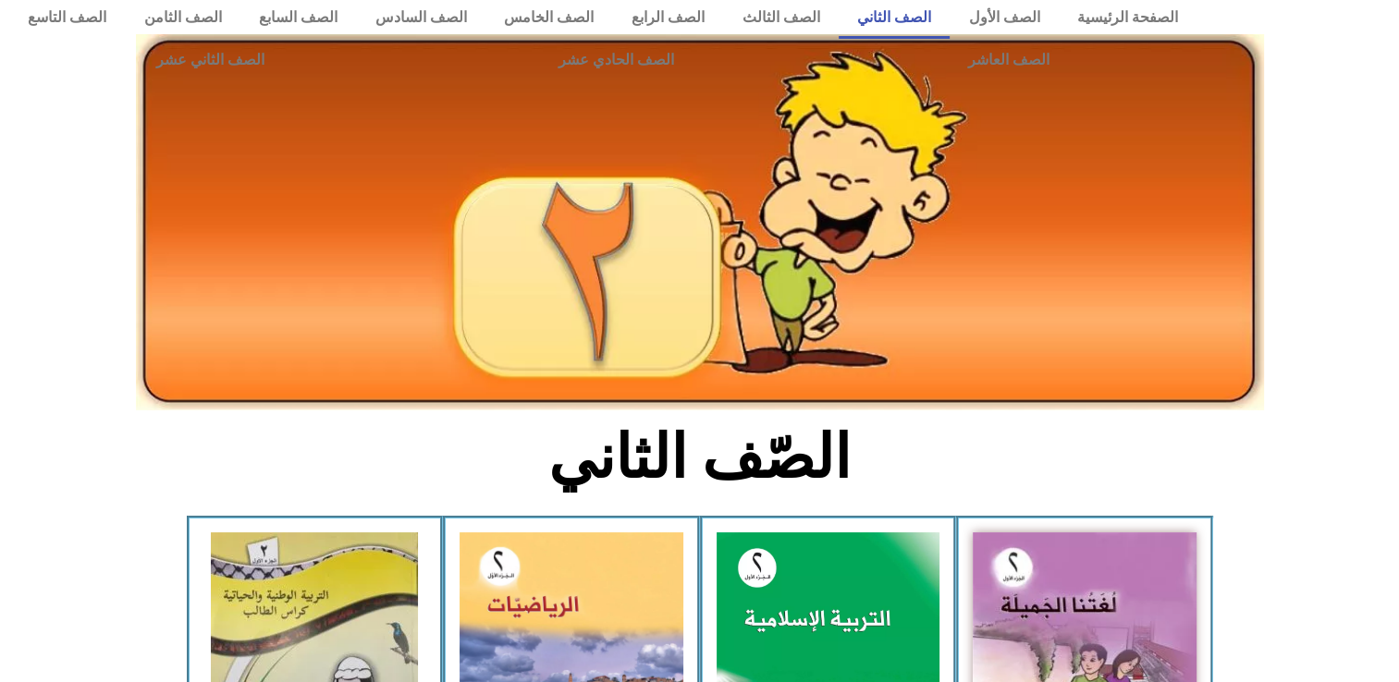
scroll to position [0, 0]
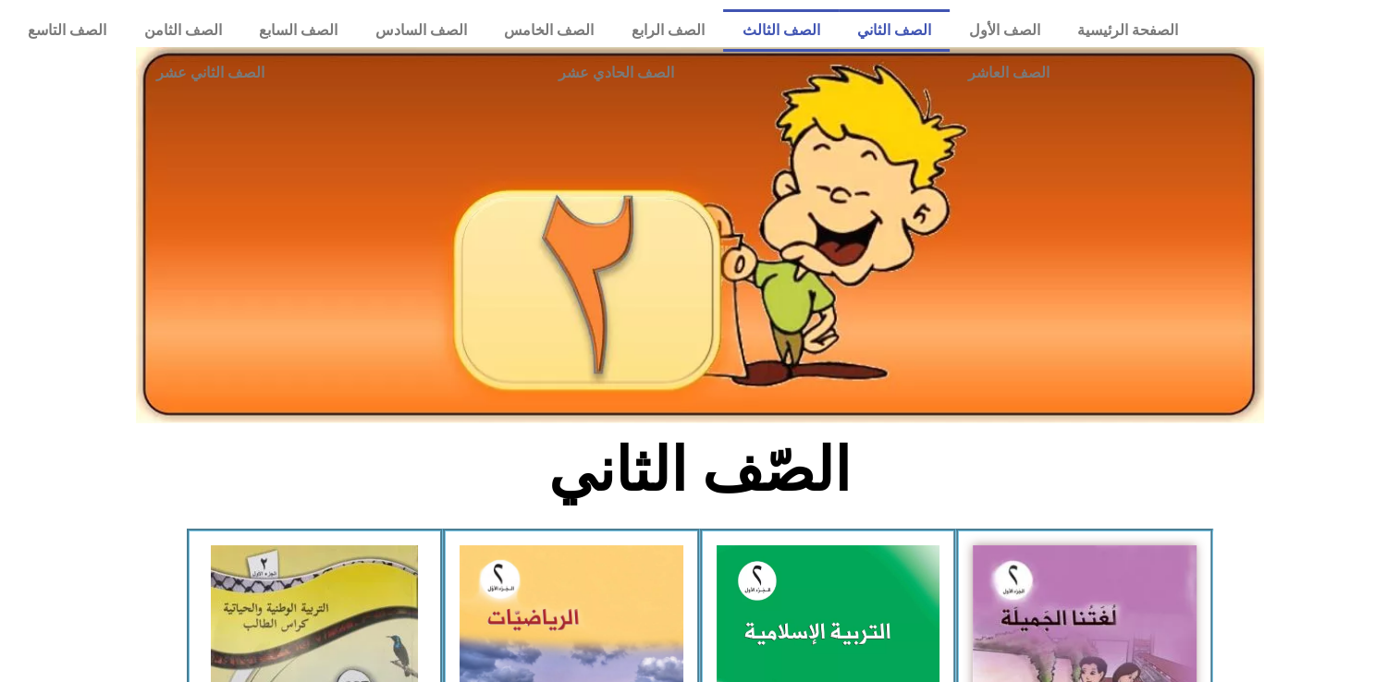
click at [826, 28] on link "الصف الثالث" at bounding box center [781, 30] width 116 height 43
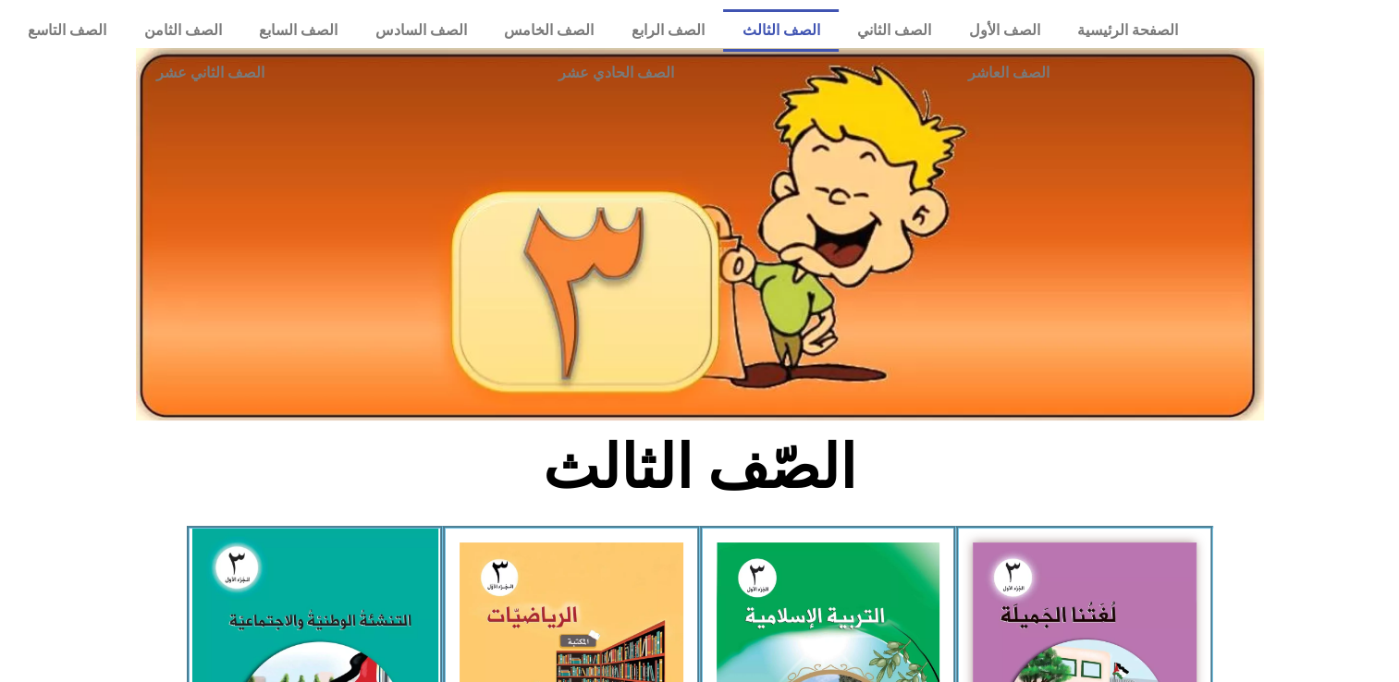
click at [344, 581] on img at bounding box center [314, 682] width 246 height 306
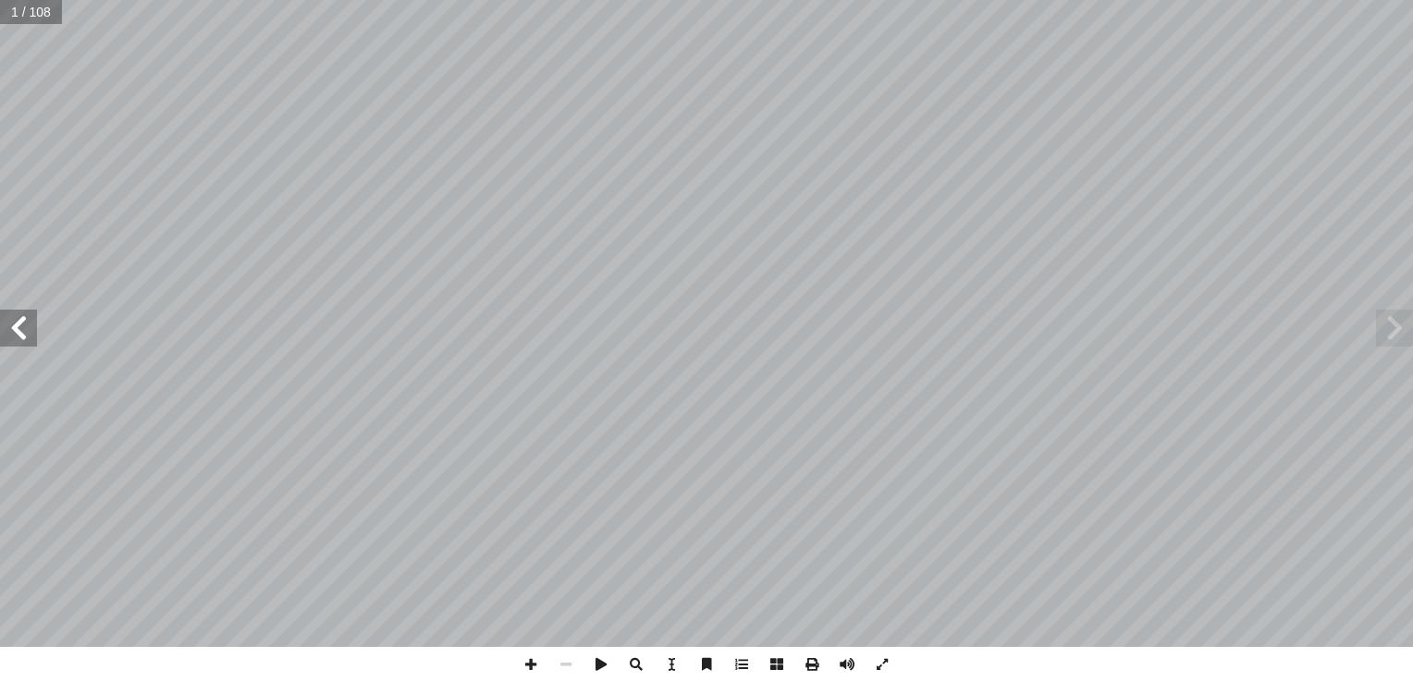
click at [1401, 328] on span at bounding box center [1394, 328] width 37 height 37
click at [26, 335] on span at bounding box center [18, 328] width 37 height 37
